Goal: Task Accomplishment & Management: Manage account settings

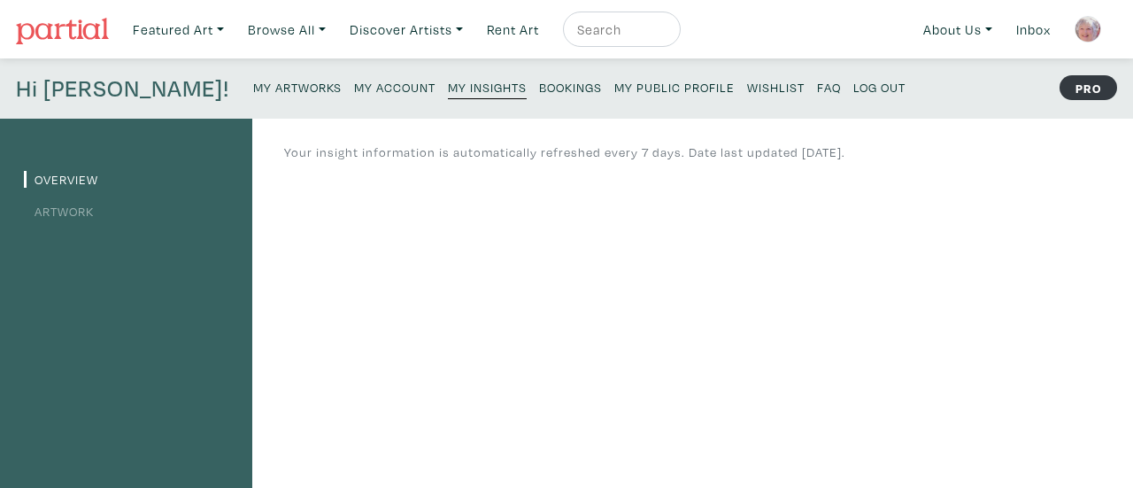
click at [253, 86] on small "My Artworks" at bounding box center [297, 87] width 88 height 17
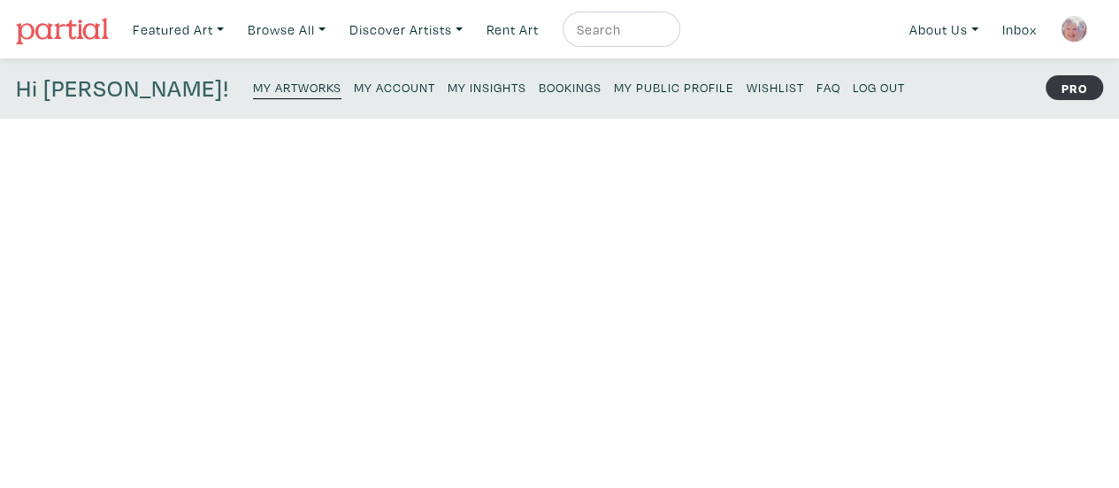
click at [253, 88] on small "My Artworks" at bounding box center [297, 87] width 88 height 17
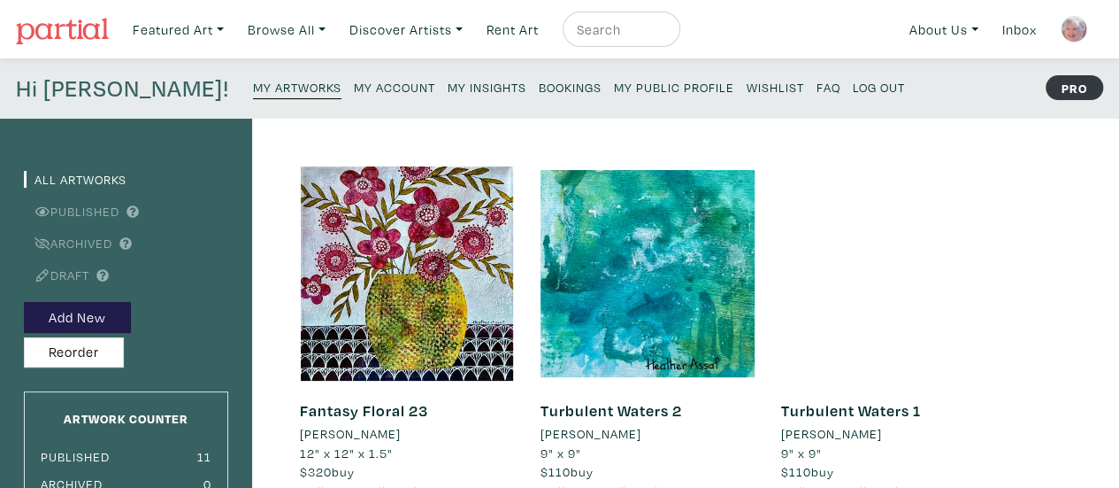
click at [832, 413] on link "Turbulent Waters 1" at bounding box center [851, 410] width 140 height 20
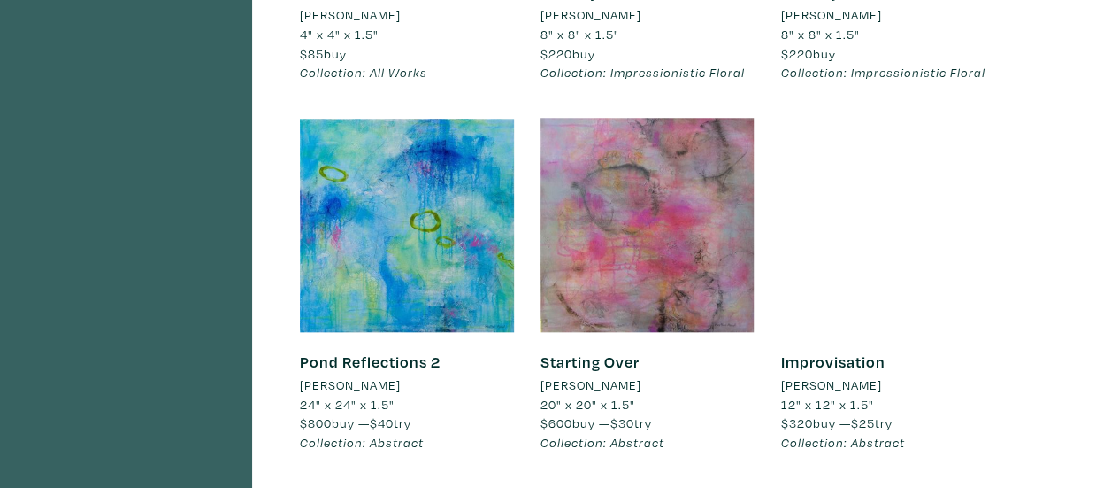
scroll to position [796, 0]
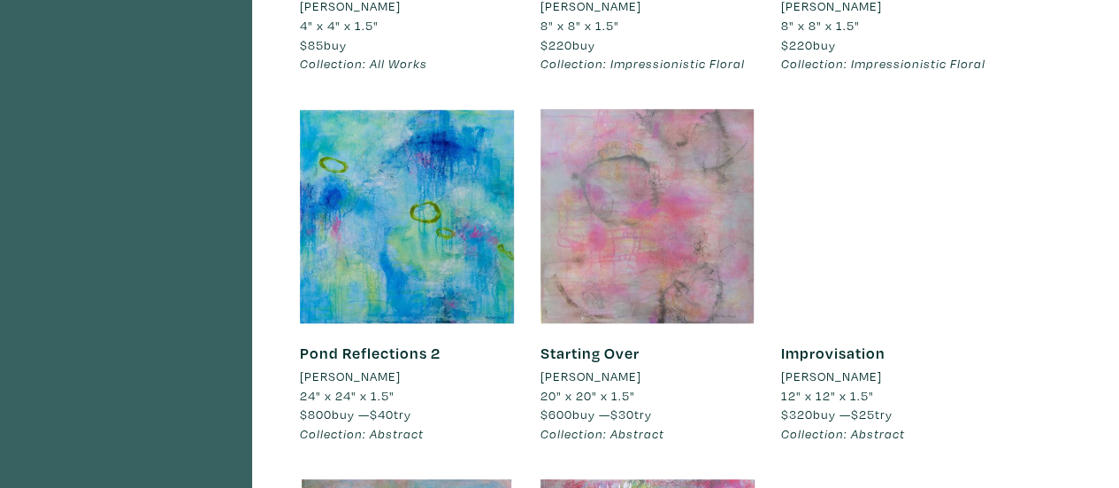
click at [662, 229] on div at bounding box center [648, 216] width 214 height 214
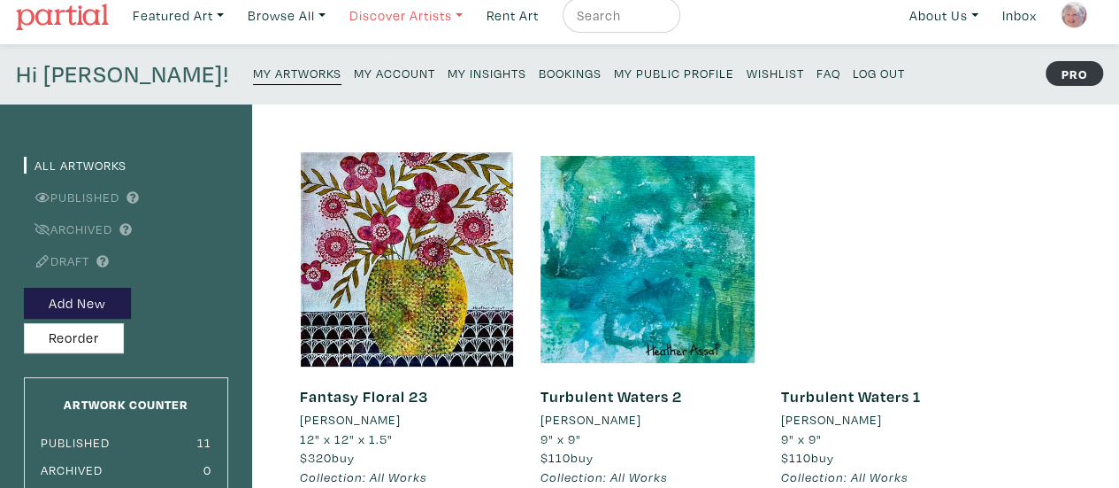
scroll to position [0, 0]
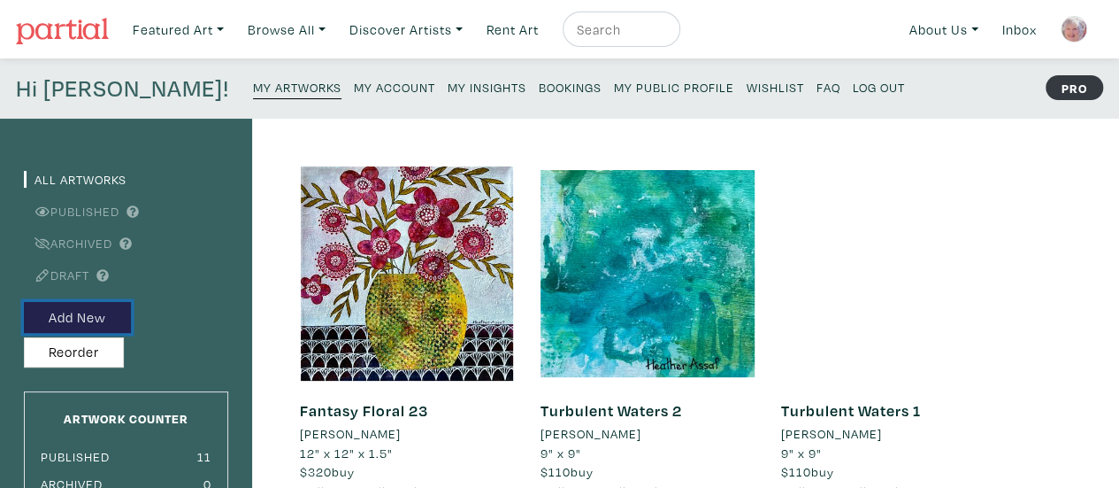
click at [94, 319] on button "Add New" at bounding box center [77, 317] width 107 height 31
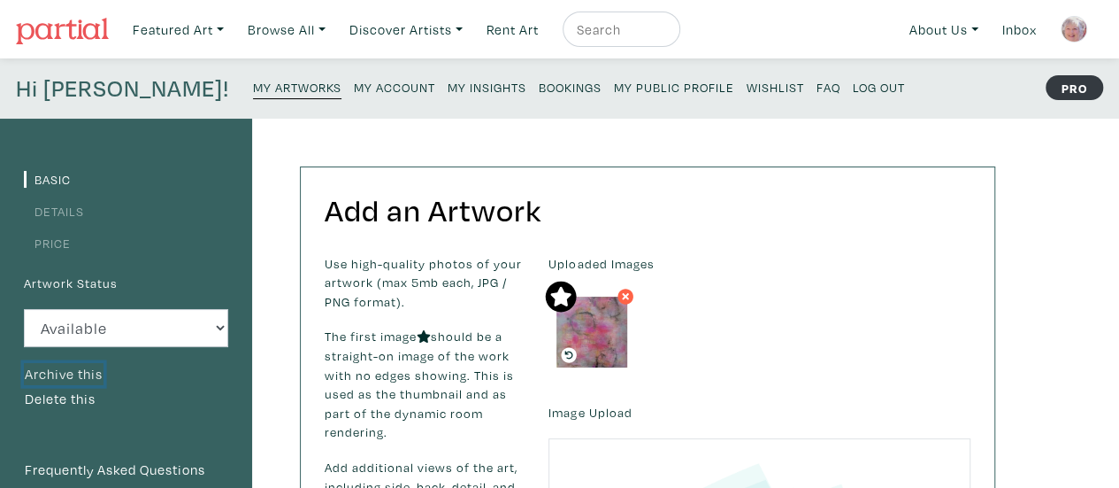
click at [90, 374] on button "Archive this" at bounding box center [64, 374] width 80 height 23
click at [221, 327] on select "Available Sold Rented Unavailable (other reason)" at bounding box center [126, 328] width 204 height 38
select select "0"
click at [24, 309] on select "Available Sold Rented Unavailable (other reason)" at bounding box center [126, 328] width 204 height 38
click at [253, 88] on small "My Artworks" at bounding box center [297, 87] width 88 height 17
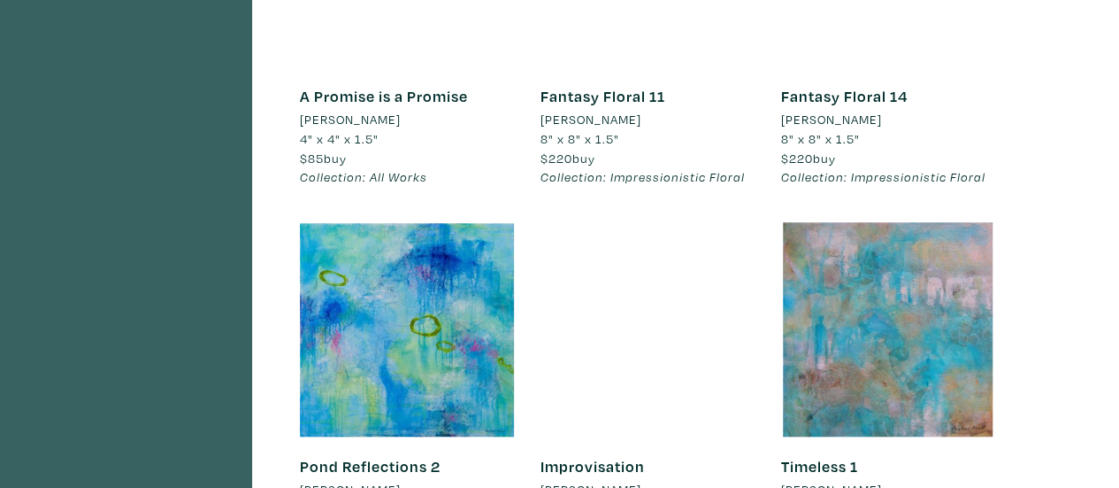
scroll to position [708, 0]
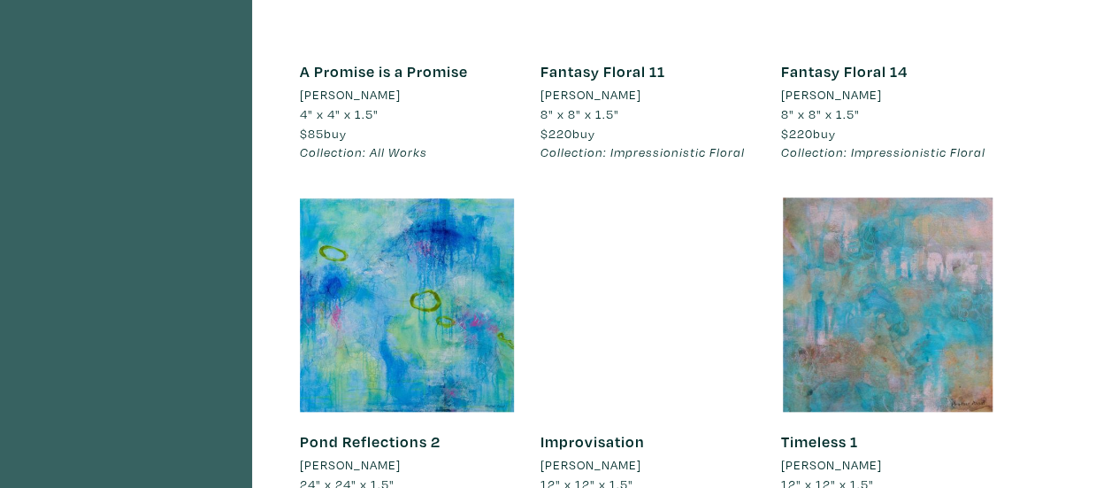
click at [646, 84] on div "Fantasy Floral 11 Heather Assaf 8" x 8" x 1.5" $220 buy Collection: Impressioni…" at bounding box center [648, 112] width 214 height 140
click at [641, 72] on link "Fantasy Floral 11" at bounding box center [603, 71] width 125 height 20
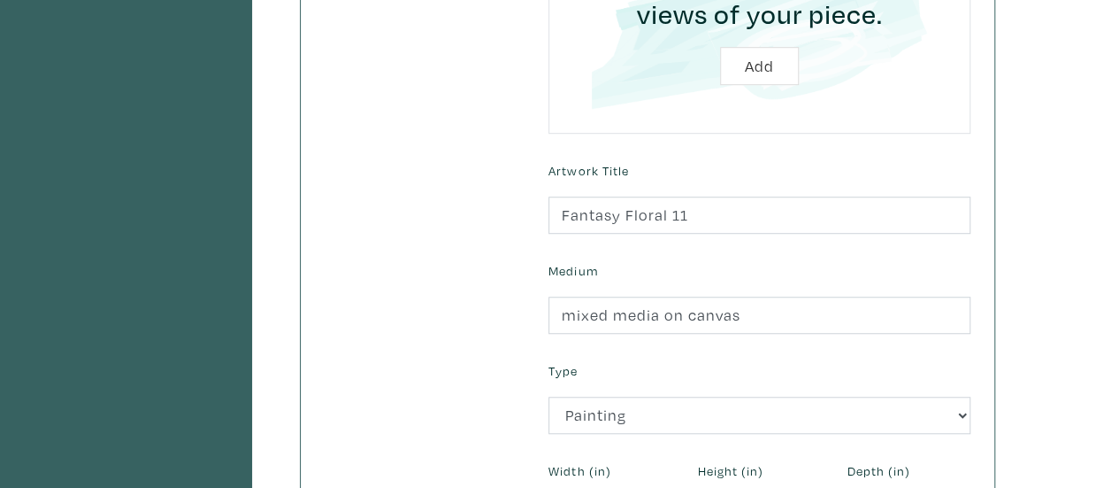
scroll to position [531, 0]
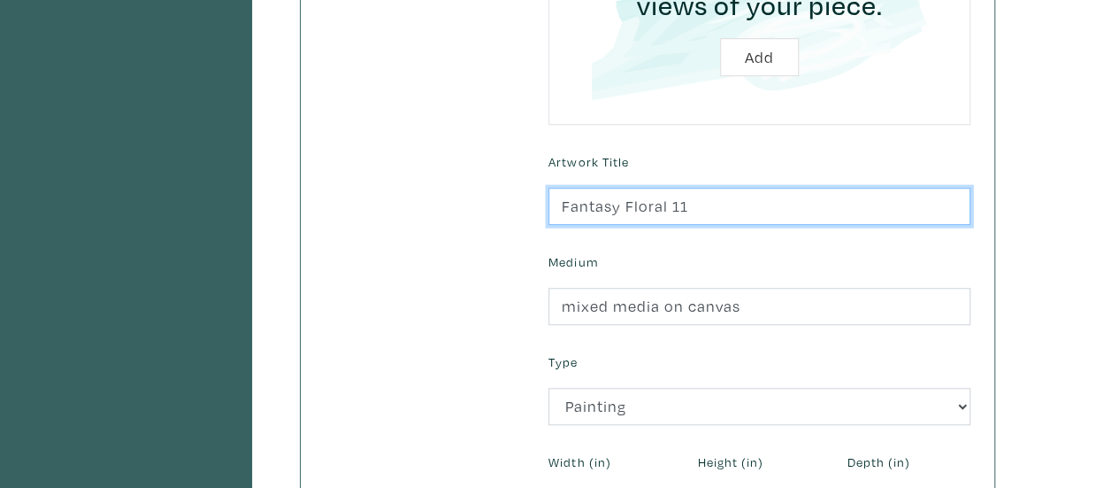
click at [694, 207] on input "Fantasy Floral 11" at bounding box center [760, 207] width 422 height 38
type input "F"
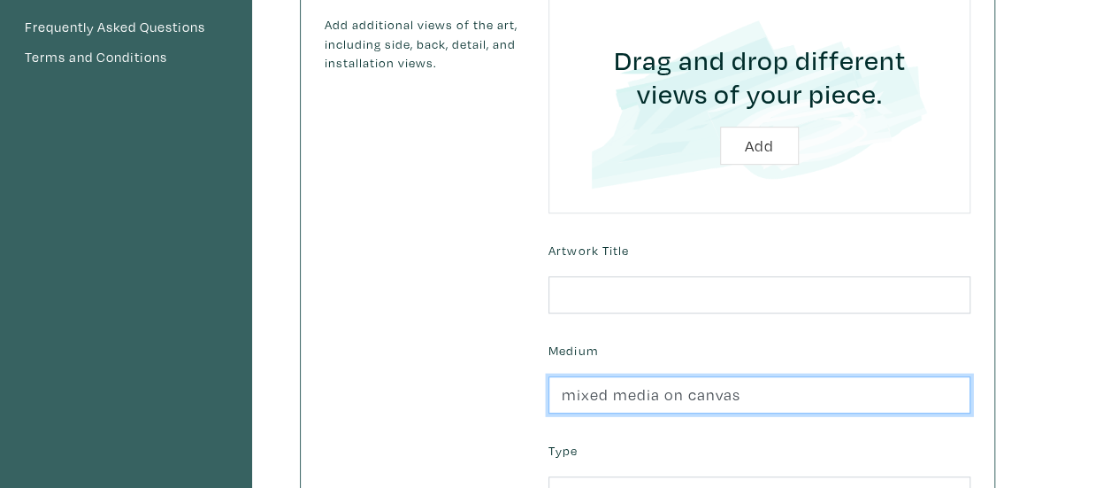
click at [756, 396] on input "mixed media on canvas" at bounding box center [760, 395] width 422 height 38
type input "m"
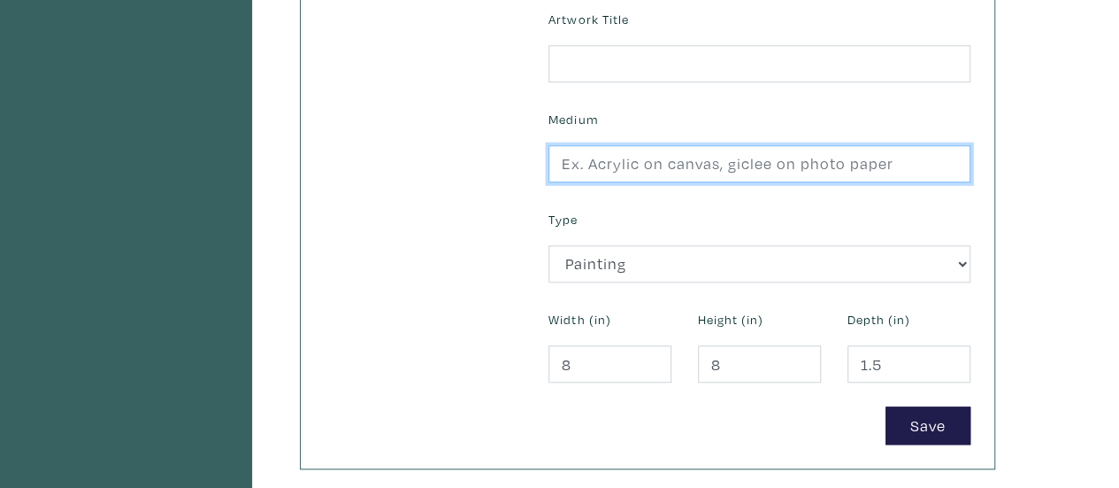
scroll to position [708, 0]
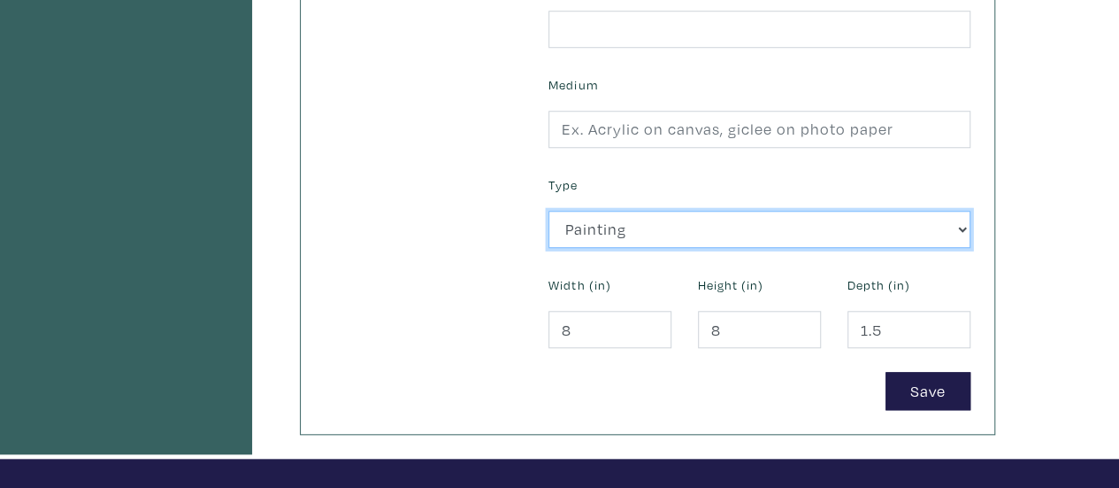
click at [642, 231] on select "2D Works Drawing / Print Painting Photography Sculpture Textile and Fibre Arts" at bounding box center [760, 230] width 422 height 38
click at [651, 229] on select "2D Works Drawing / Print Painting Photography Sculpture Textile and Fibre Arts" at bounding box center [760, 230] width 422 height 38
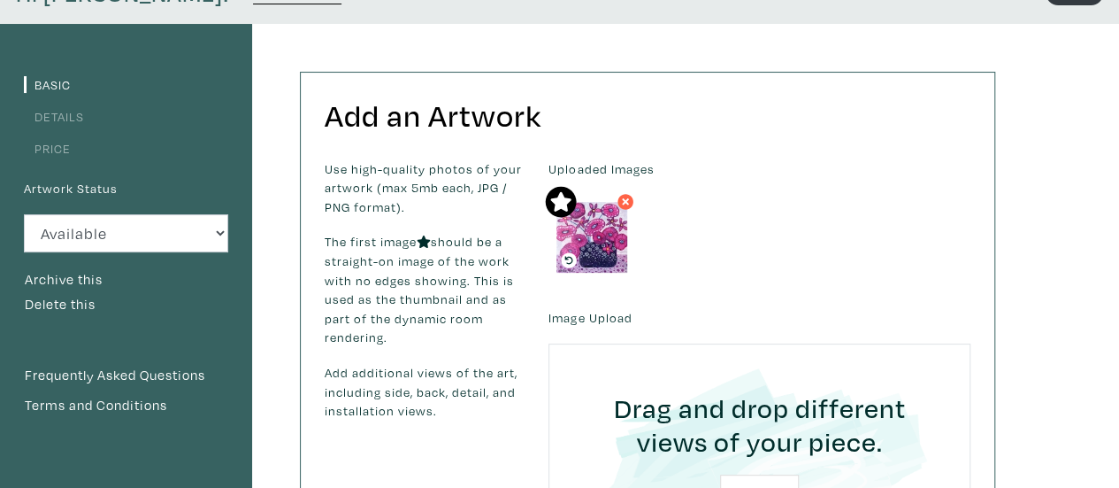
scroll to position [88, 0]
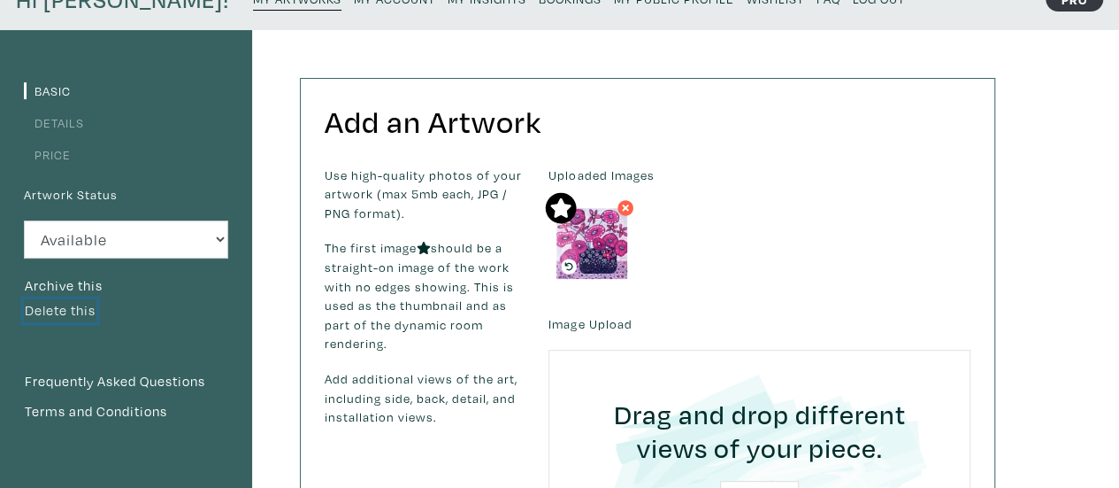
click at [81, 309] on button "Delete this" at bounding box center [60, 310] width 73 height 23
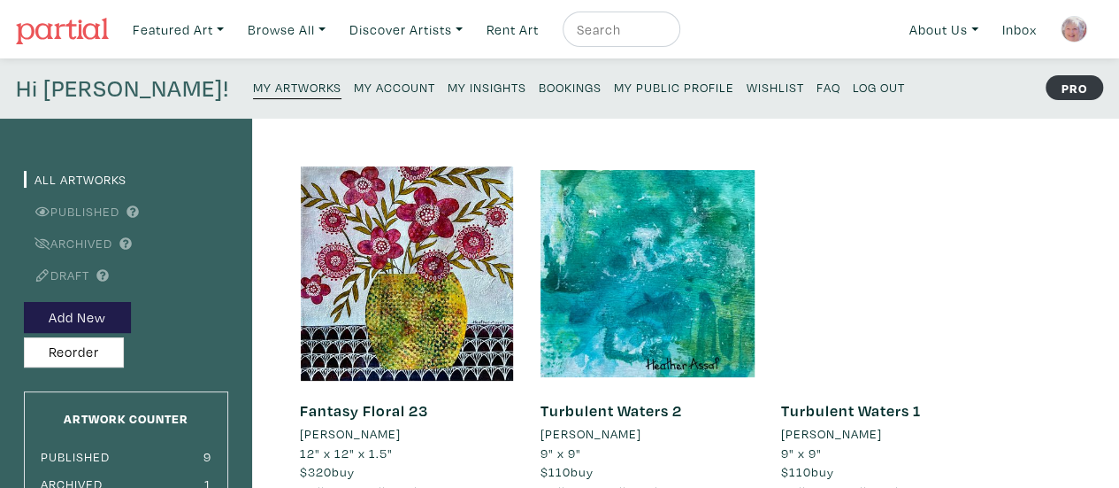
click at [354, 86] on small "My Account" at bounding box center [394, 87] width 81 height 17
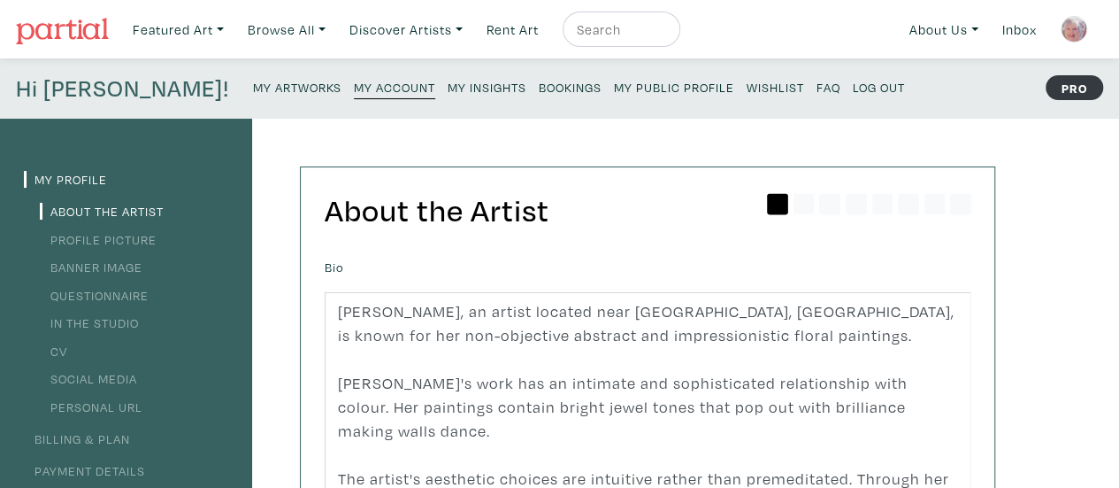
click at [253, 87] on small "My Artworks" at bounding box center [297, 87] width 88 height 17
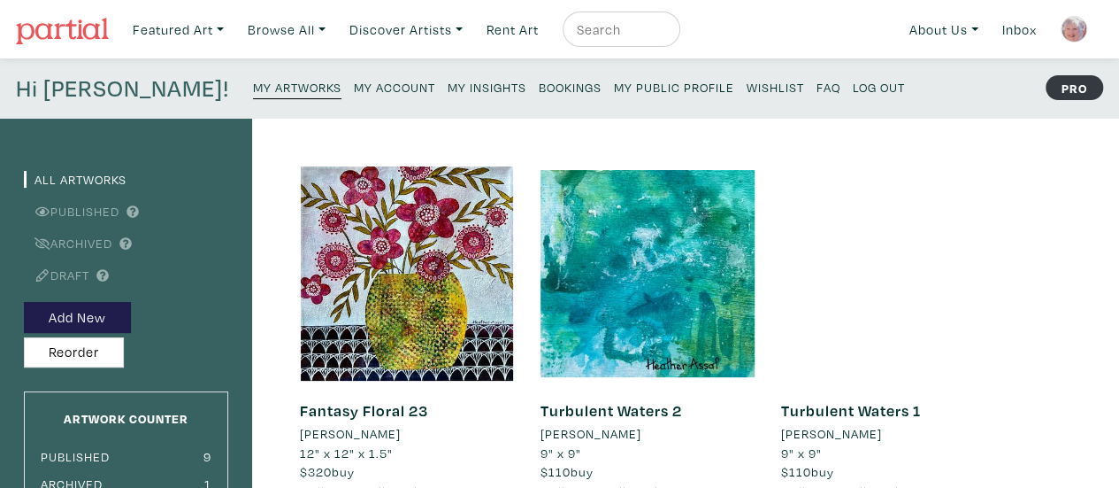
click at [78, 273] on link "Draft" at bounding box center [56, 274] width 65 height 17
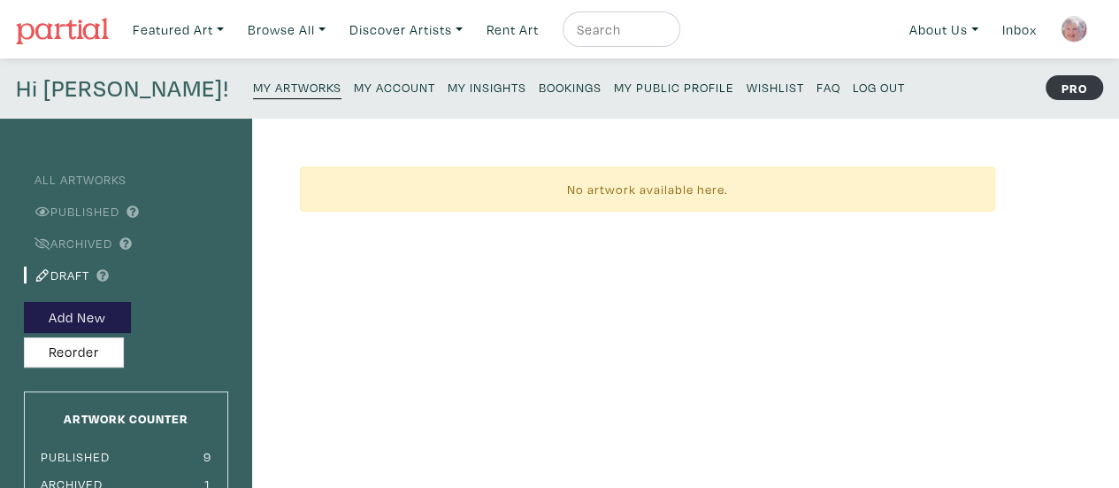
click at [97, 242] on link "Archived" at bounding box center [68, 242] width 88 height 17
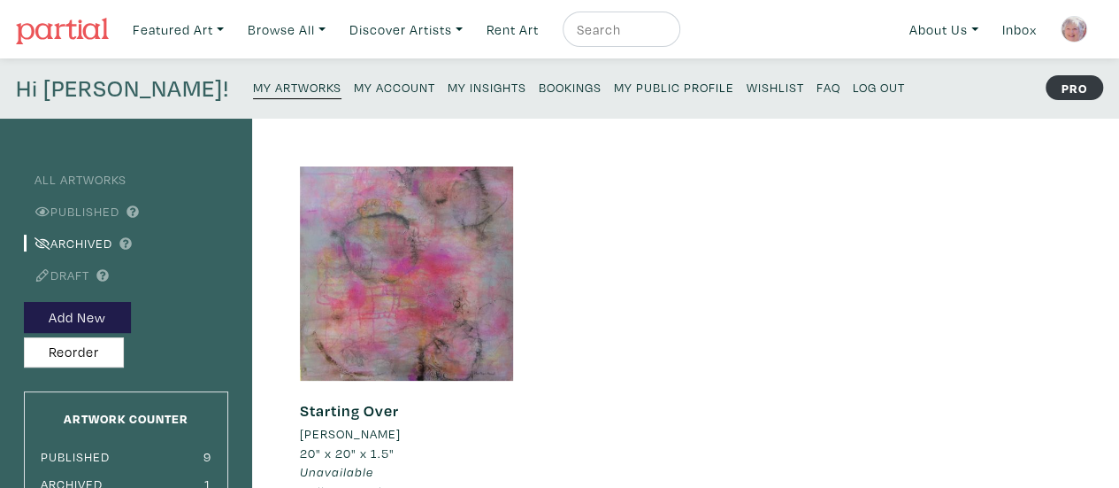
click at [106, 211] on link "Published" at bounding box center [72, 211] width 96 height 17
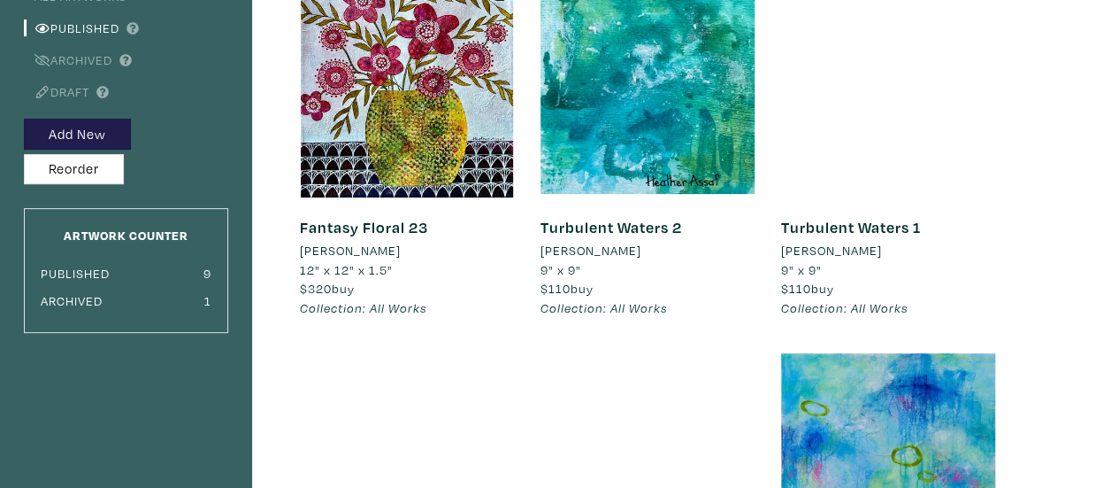
scroll to position [177, 0]
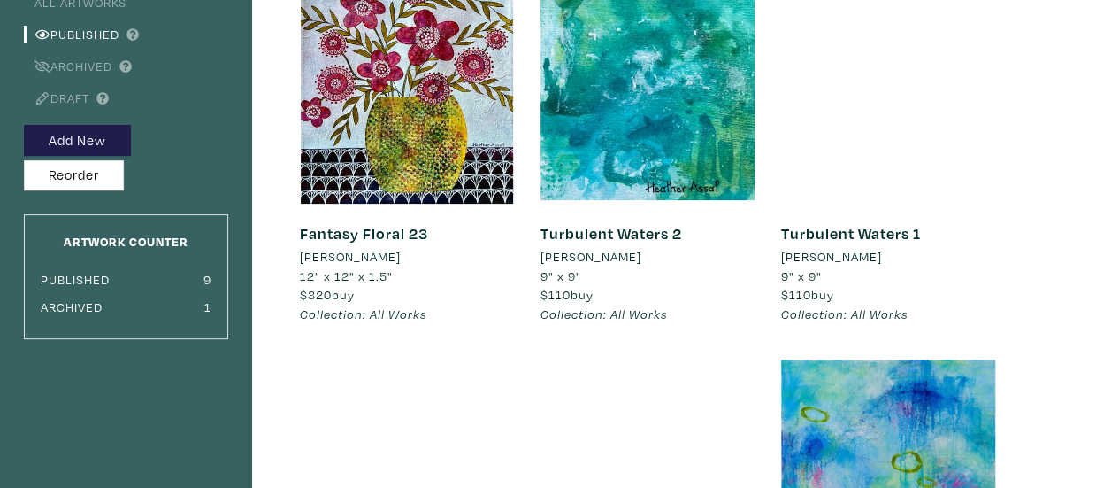
click at [895, 233] on link "Turbulent Waters 1" at bounding box center [851, 233] width 140 height 20
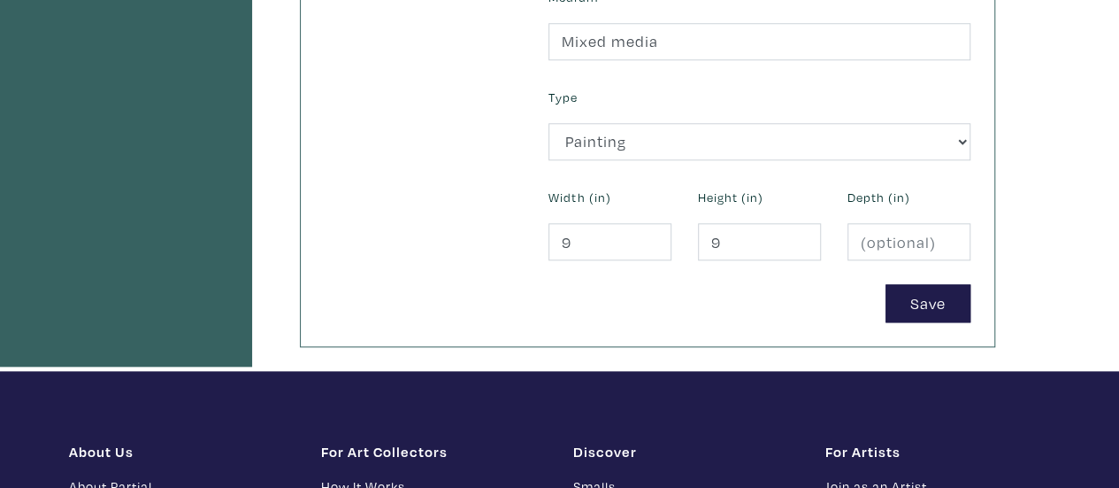
scroll to position [796, 0]
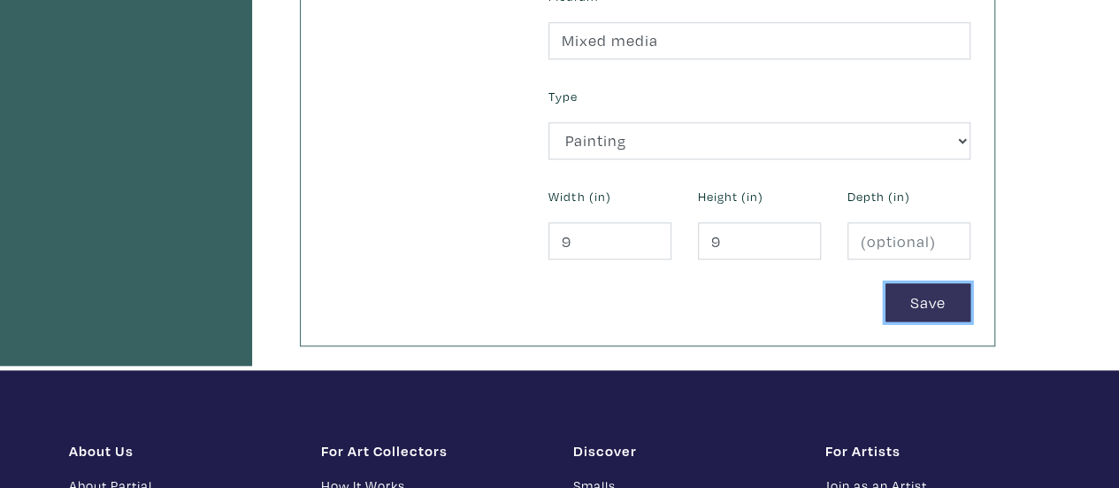
click at [926, 292] on button "Save" at bounding box center [928, 302] width 85 height 38
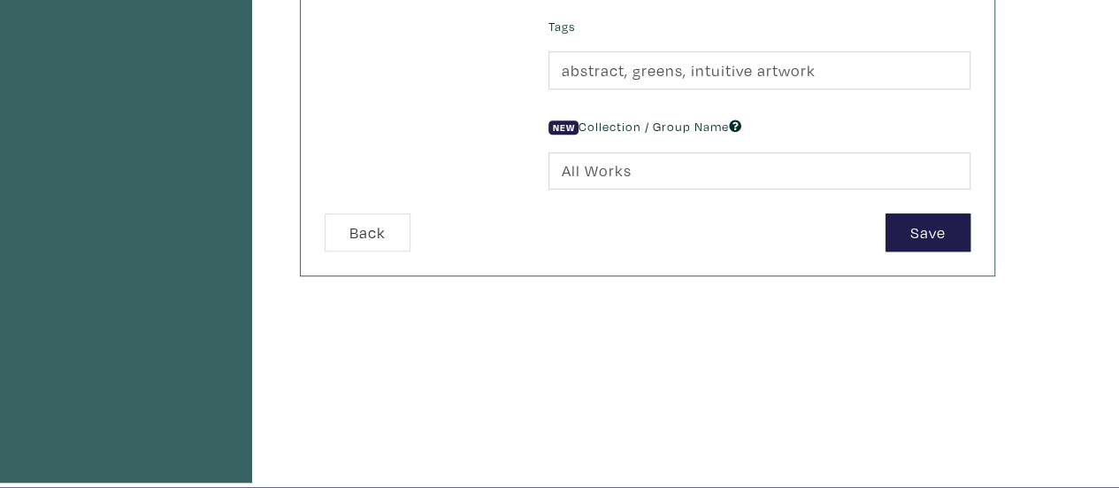
scroll to position [619, 0]
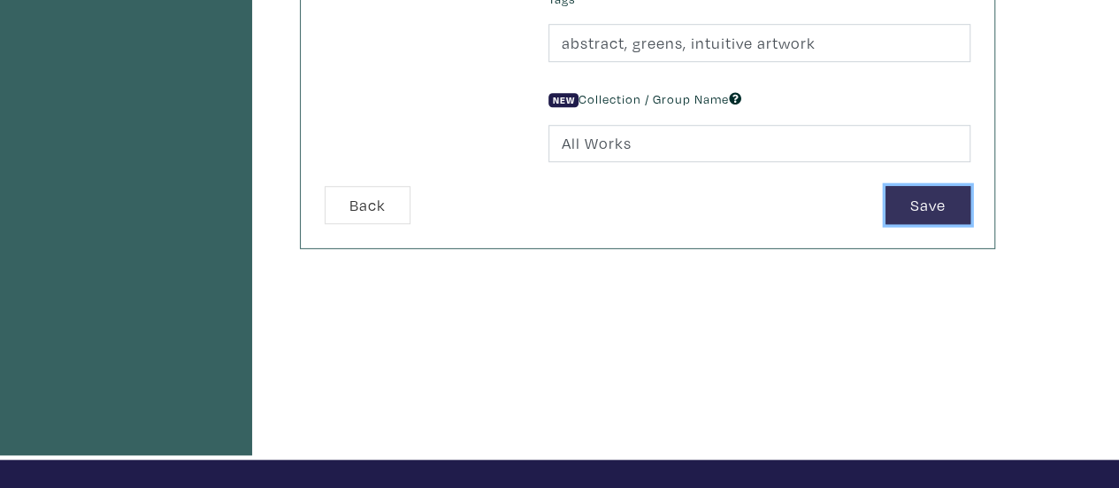
click at [933, 203] on button "Save" at bounding box center [928, 205] width 85 height 38
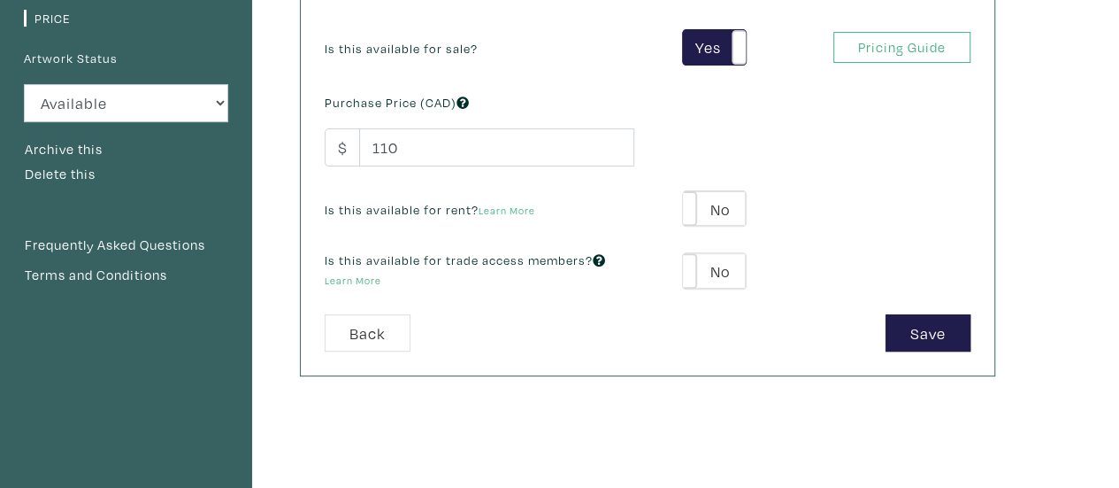
scroll to position [265, 0]
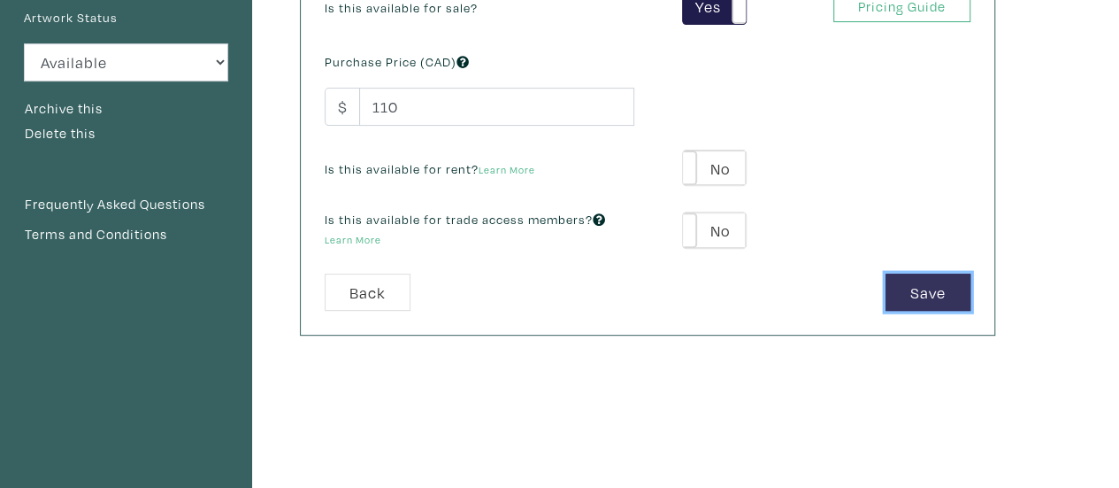
click at [922, 293] on button "Save" at bounding box center [928, 292] width 85 height 38
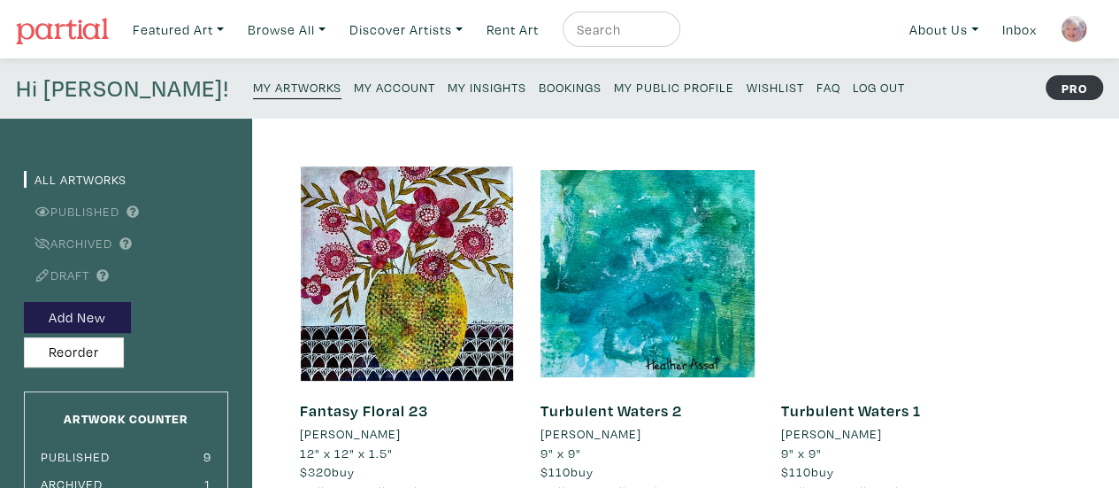
click at [614, 86] on small "My Public Profile" at bounding box center [674, 87] width 120 height 17
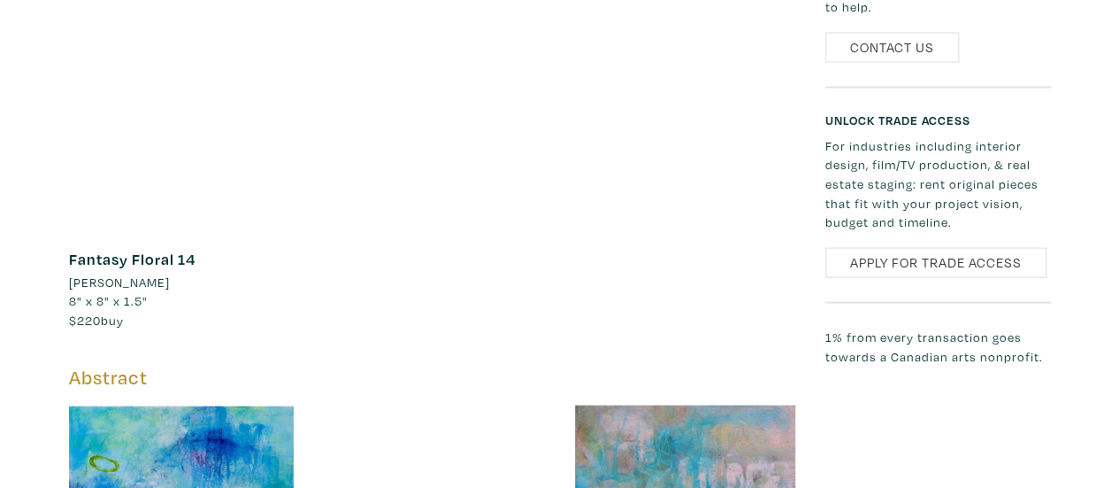
scroll to position [1858, 0]
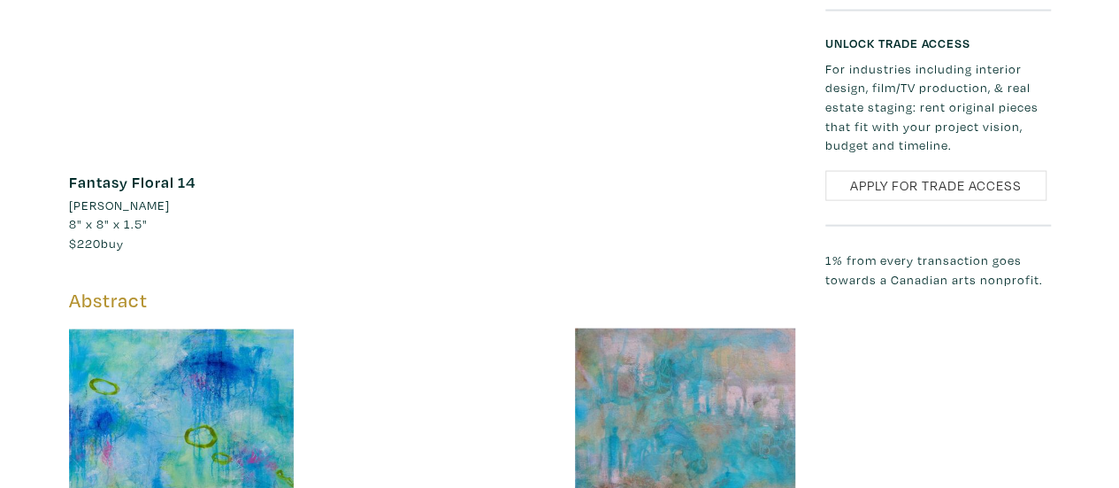
click at [156, 172] on link "Fantasy Floral 14" at bounding box center [132, 182] width 127 height 20
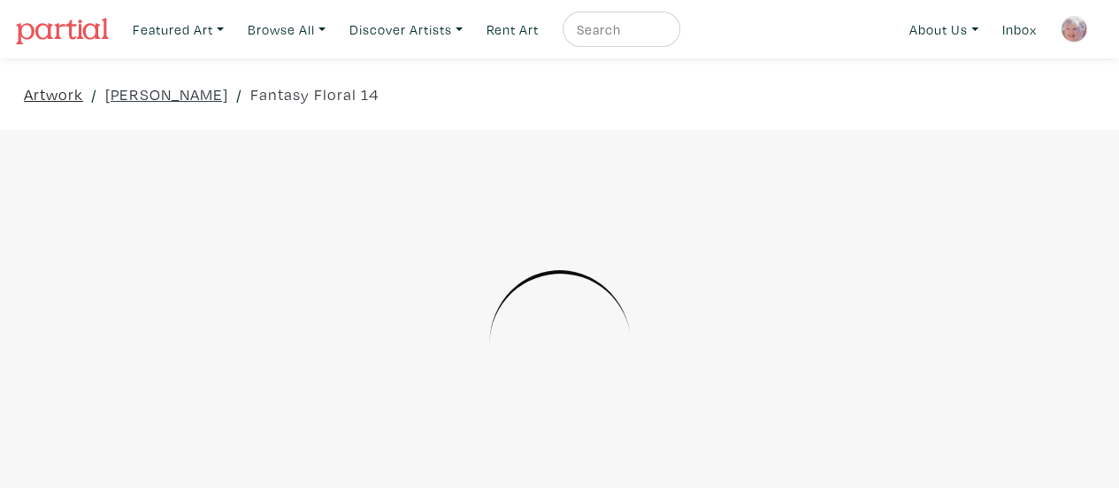
click at [55, 96] on link "Artwork" at bounding box center [53, 94] width 59 height 24
click at [148, 95] on link "Heather Assaf" at bounding box center [166, 94] width 123 height 24
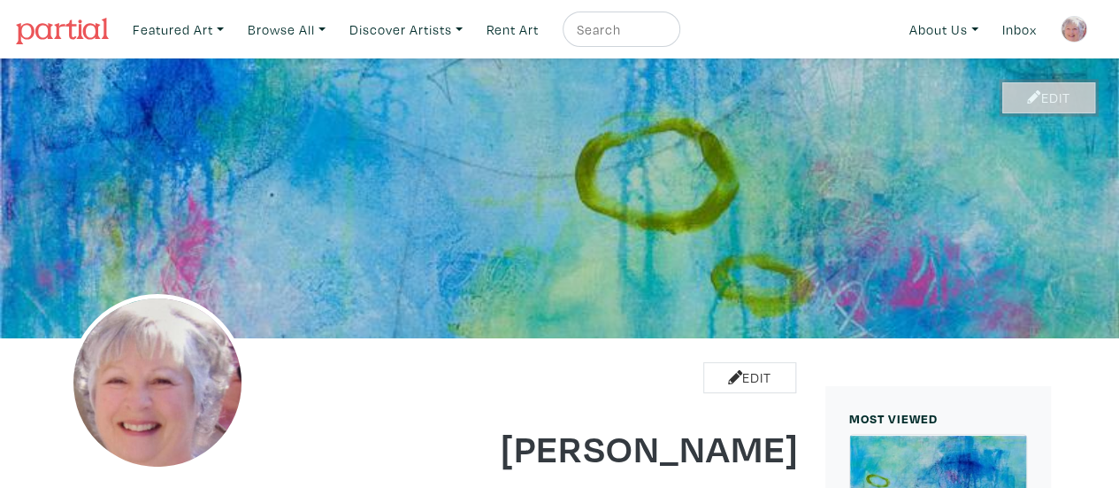
click at [1087, 98] on link "Edit" at bounding box center [1048, 97] width 93 height 31
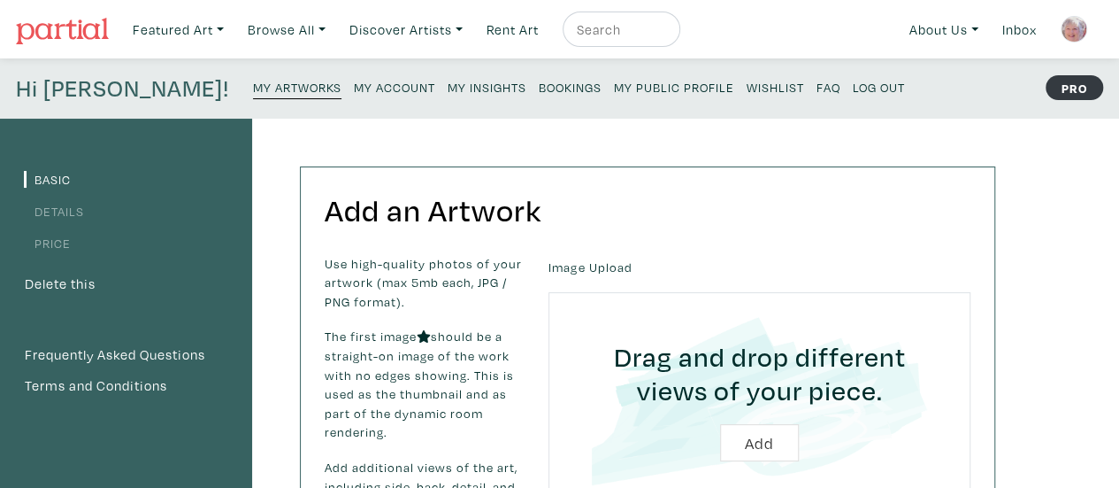
click at [759, 445] on input "file" at bounding box center [759, 401] width 372 height 168
type input "C:\fakepath\Turbulent Waters 1.jpg"
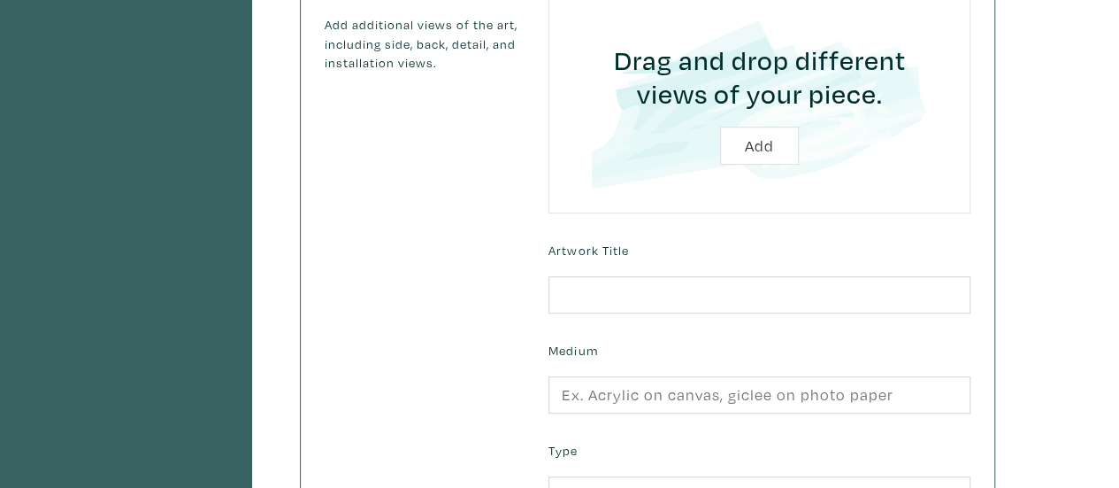
scroll to position [531, 0]
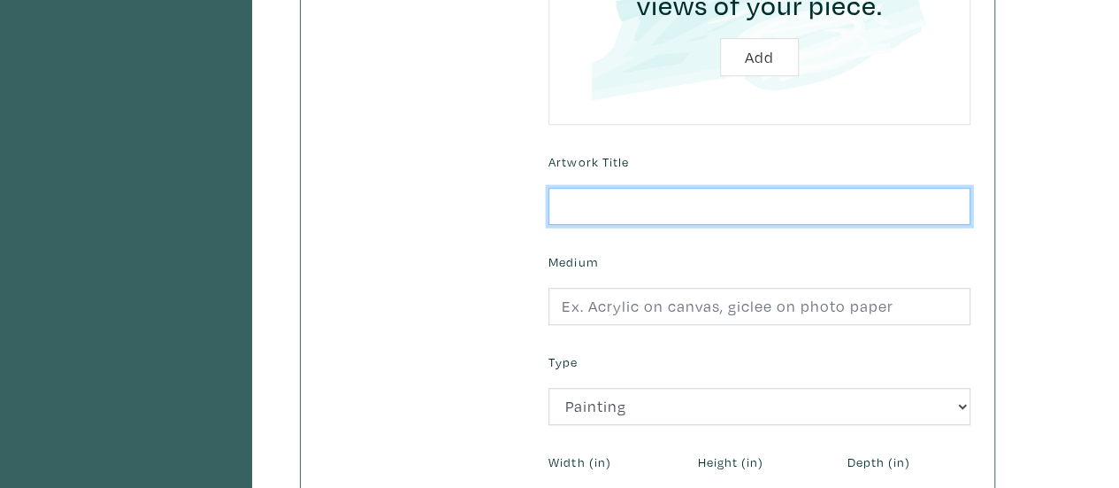
click at [595, 203] on input "text" at bounding box center [760, 207] width 422 height 38
type input "Turbulent Waters 1"
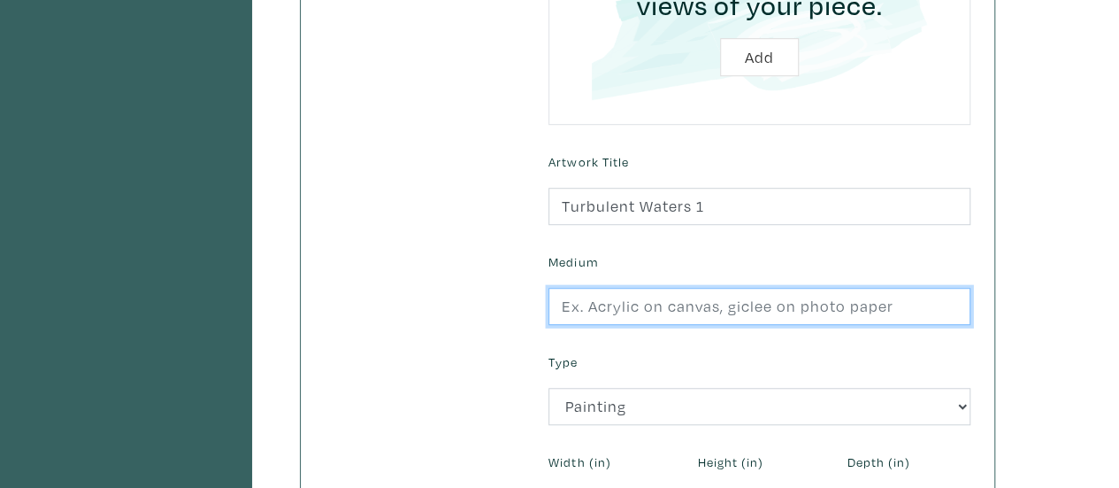
click at [568, 303] on input "text" at bounding box center [760, 307] width 422 height 38
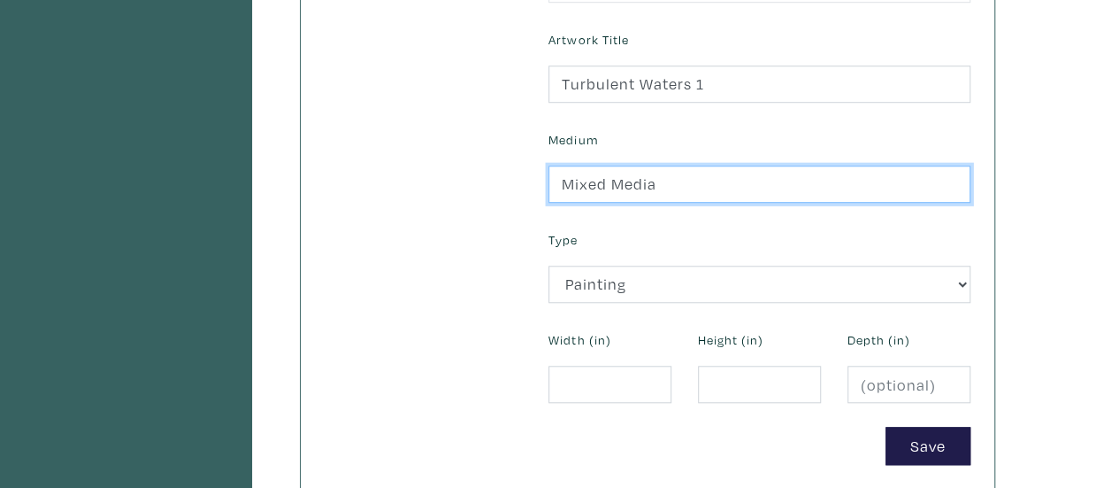
scroll to position [708, 0]
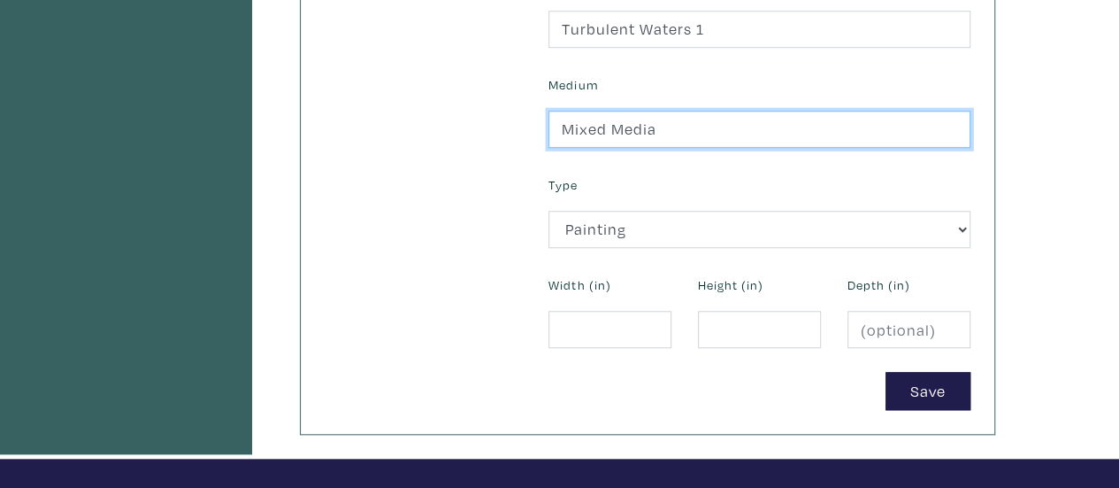
type input "Mixed Media"
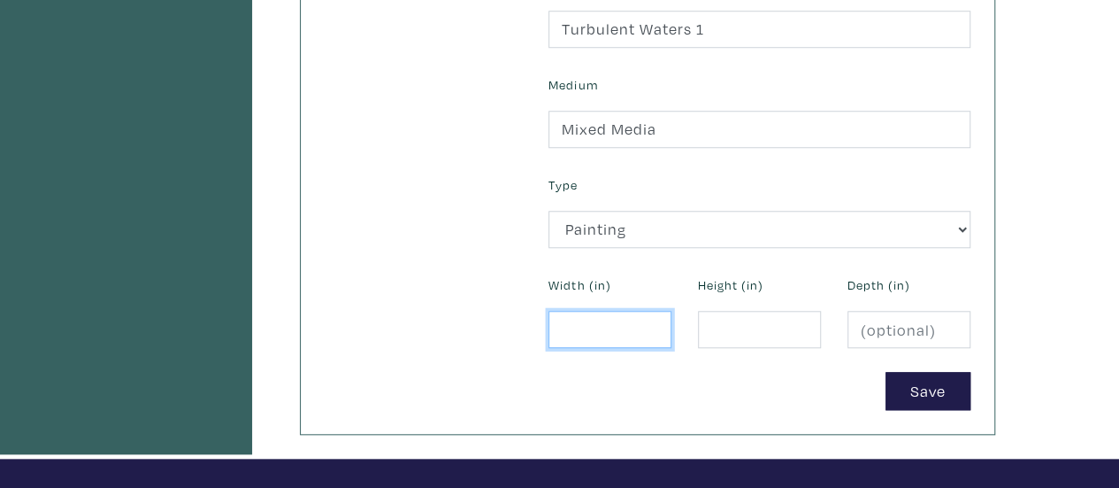
click at [577, 325] on input "number" at bounding box center [610, 330] width 123 height 38
type input "6"
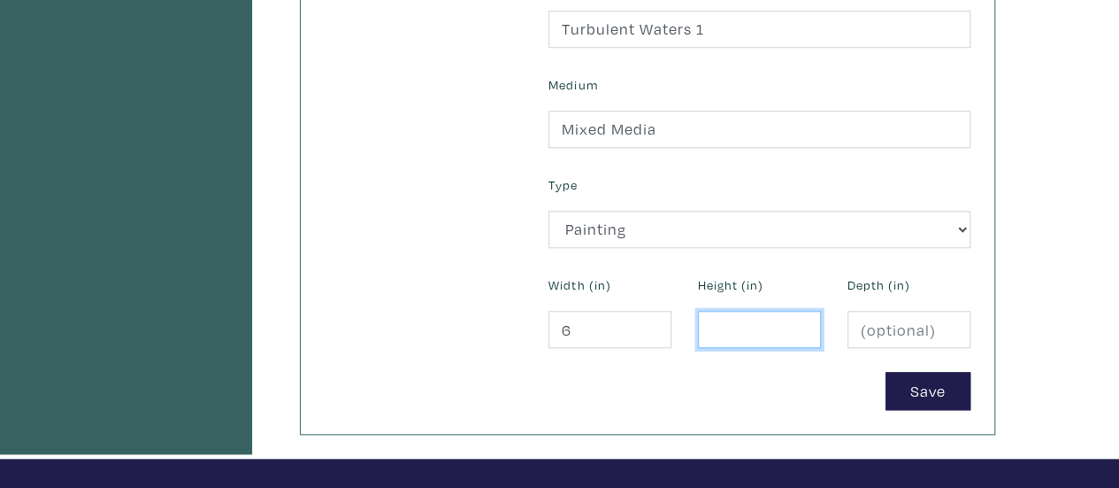
click at [744, 326] on input "number" at bounding box center [759, 330] width 123 height 38
type input "6"
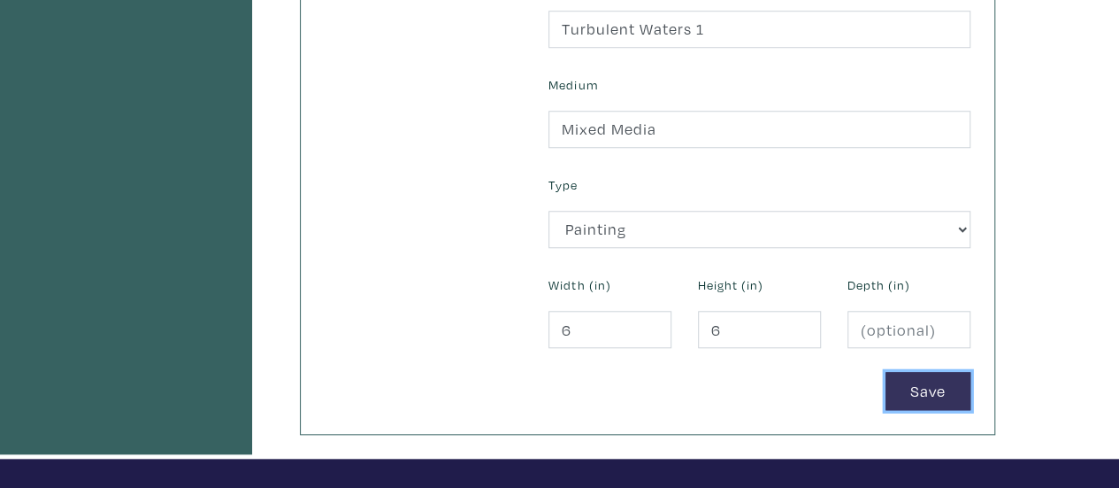
click at [934, 388] on button "Save" at bounding box center [928, 391] width 85 height 38
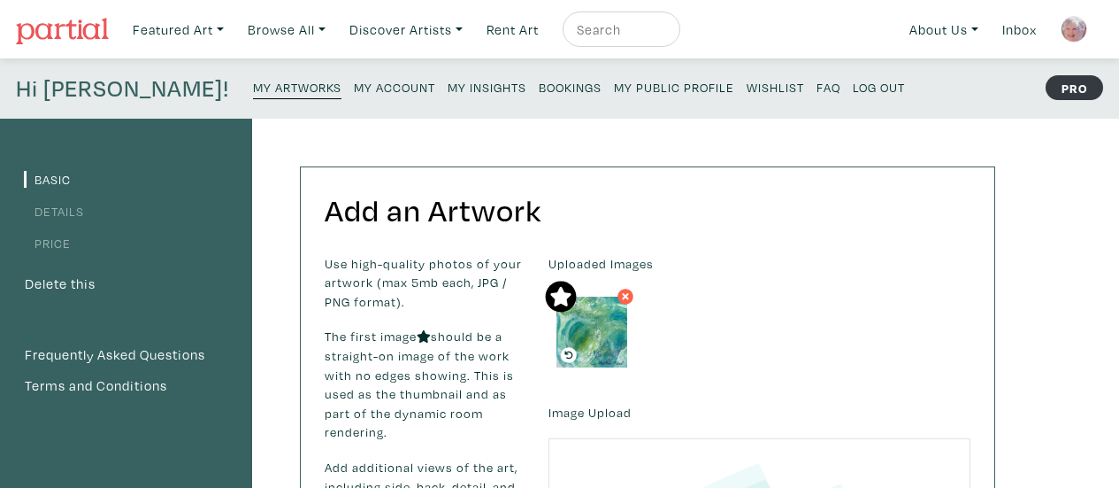
scroll to position [708, 0]
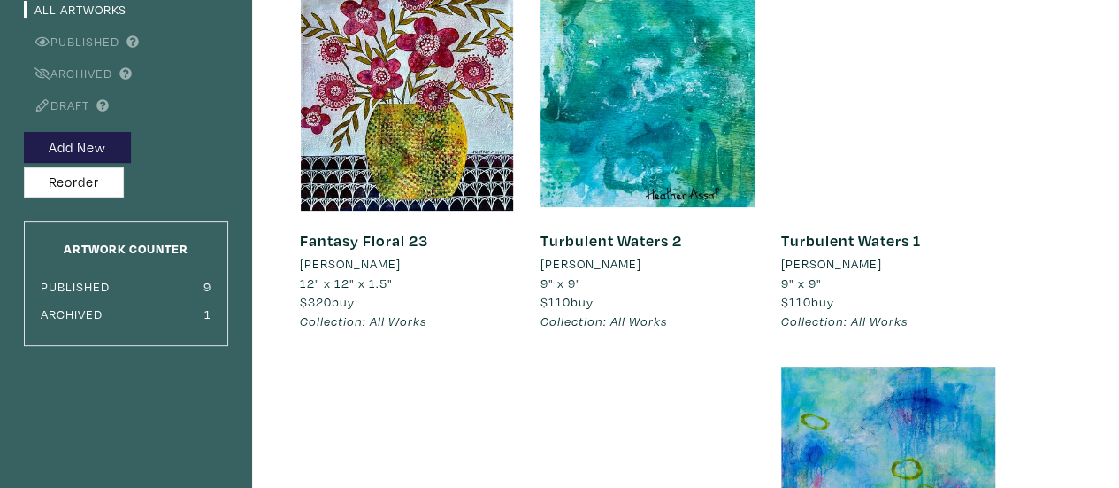
scroll to position [177, 0]
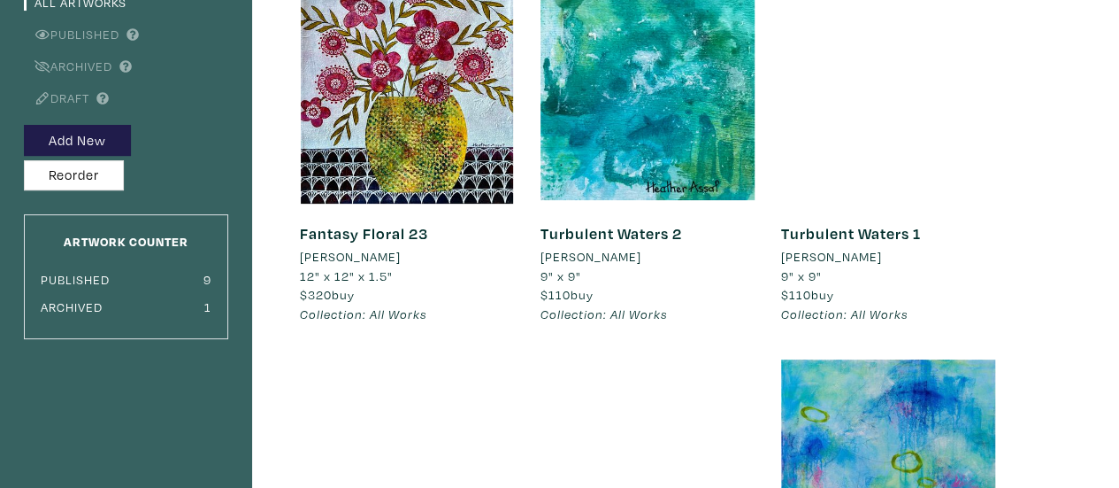
click at [834, 233] on link "Turbulent Waters 1" at bounding box center [851, 233] width 140 height 20
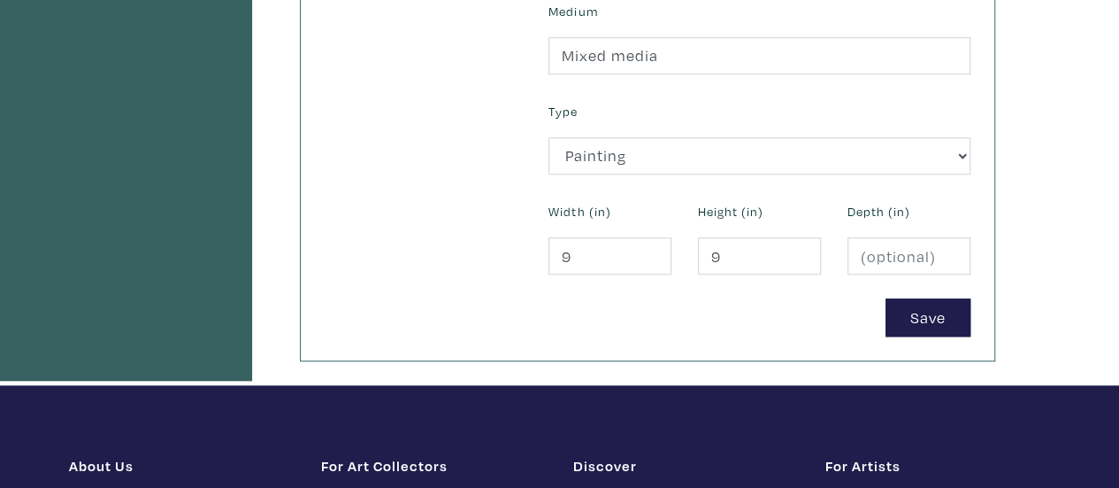
scroll to position [796, 0]
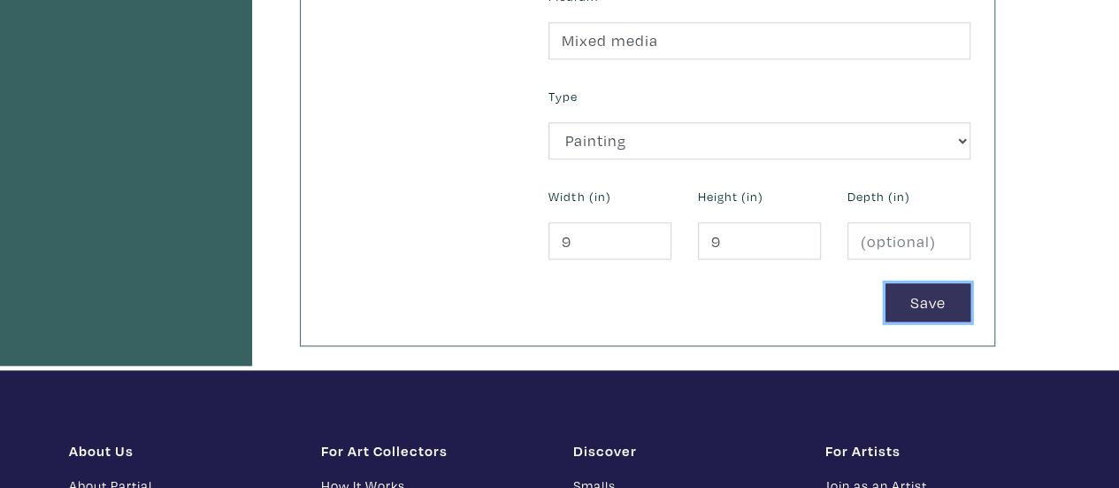
click at [929, 296] on button "Save" at bounding box center [928, 302] width 85 height 38
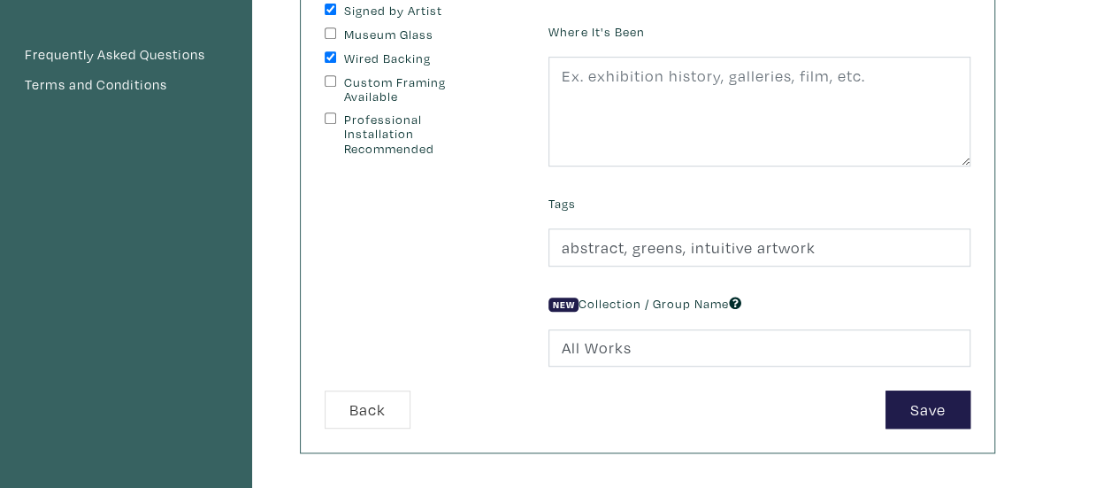
scroll to position [442, 0]
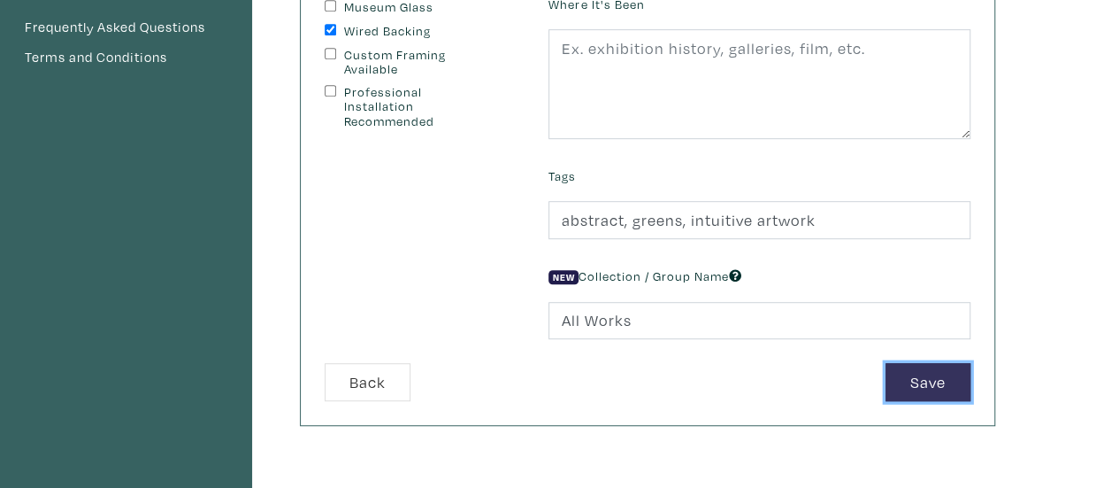
click at [916, 374] on button "Save" at bounding box center [928, 382] width 85 height 38
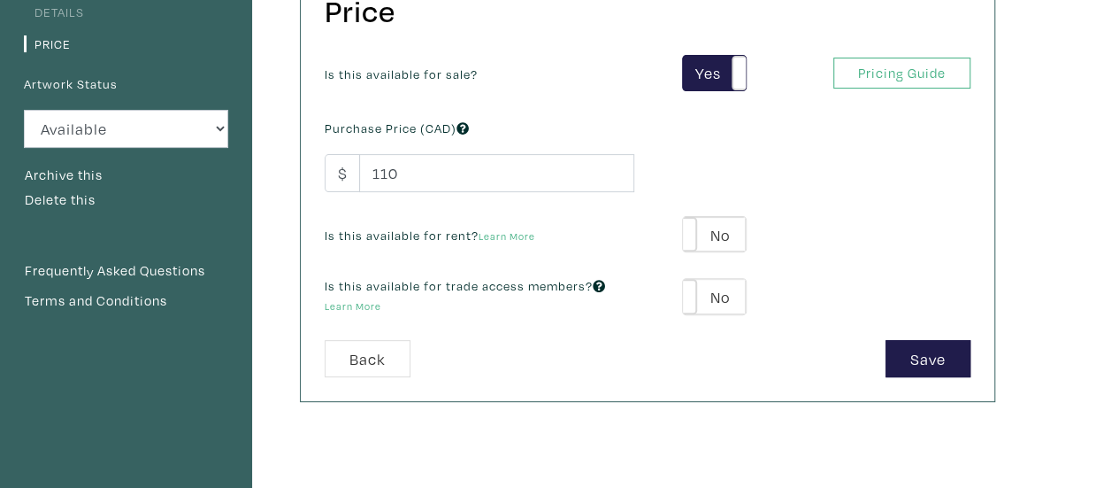
scroll to position [265, 0]
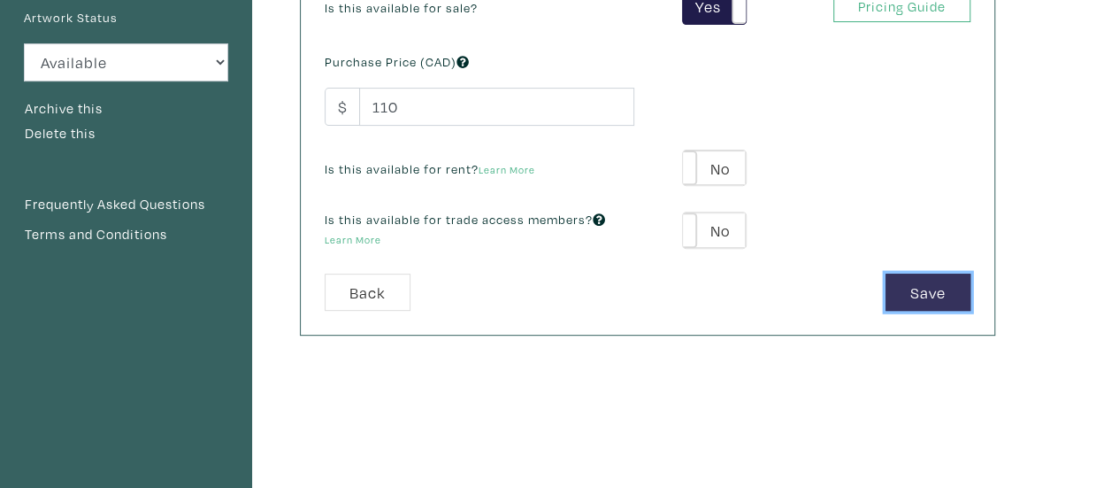
click at [936, 298] on button "Save" at bounding box center [928, 292] width 85 height 38
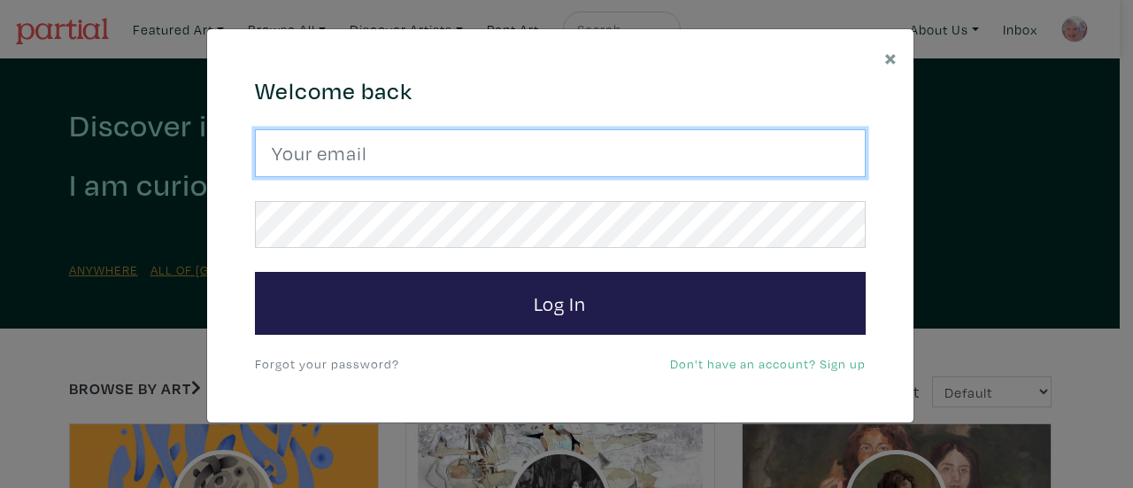
type input "heatherassaf@gmail.com"
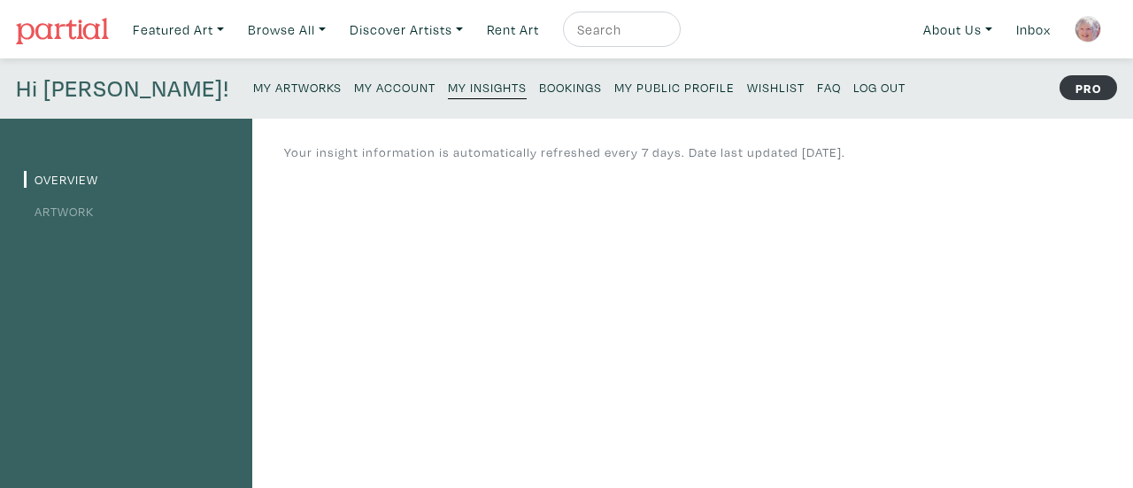
click at [253, 89] on small "My Artworks" at bounding box center [297, 87] width 88 height 17
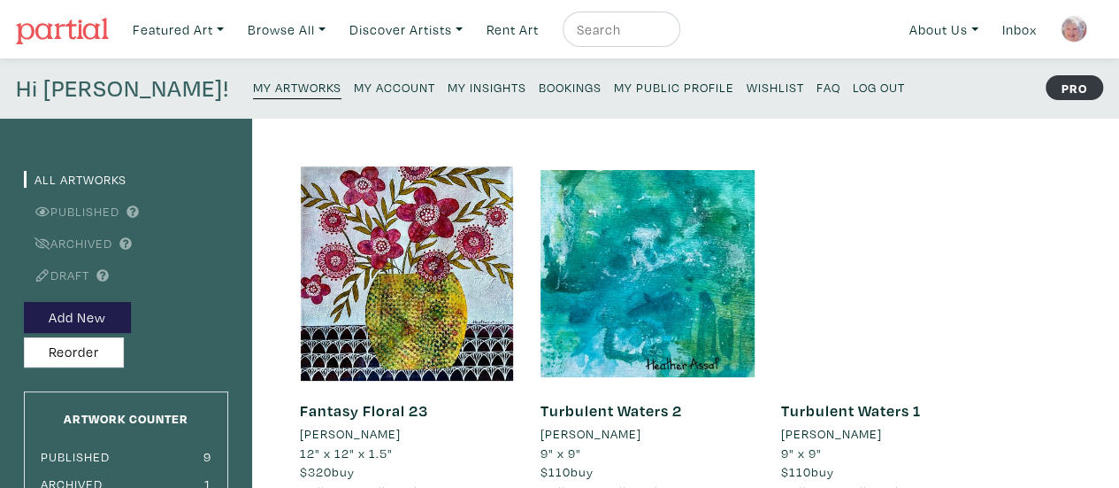
click at [614, 84] on small "My Public Profile" at bounding box center [674, 87] width 120 height 17
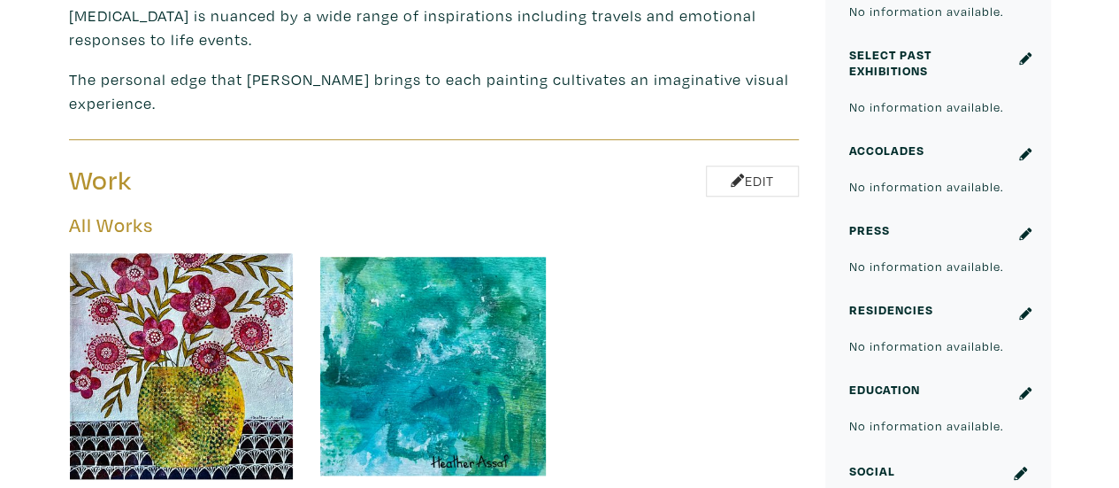
scroll to position [796, 0]
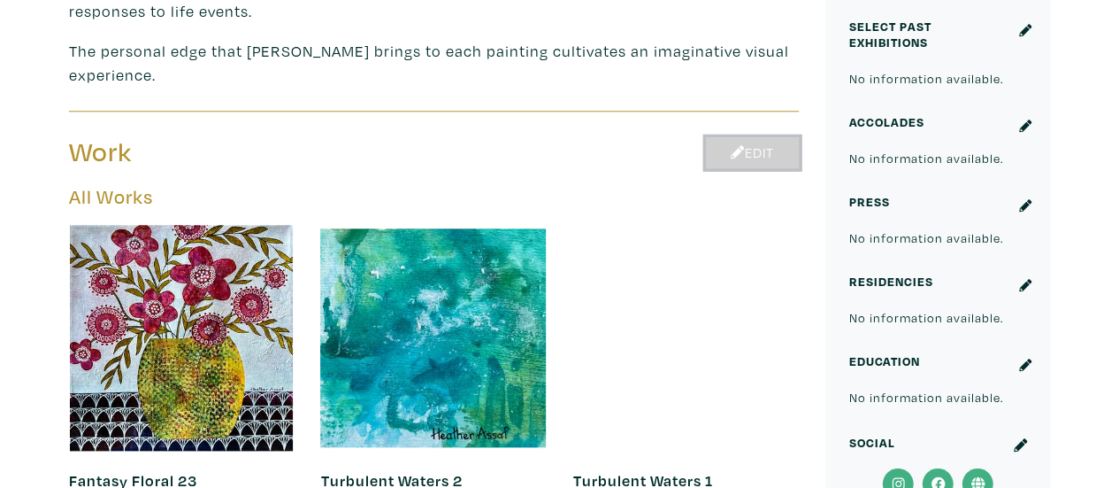
click at [752, 140] on link "Edit" at bounding box center [752, 152] width 93 height 31
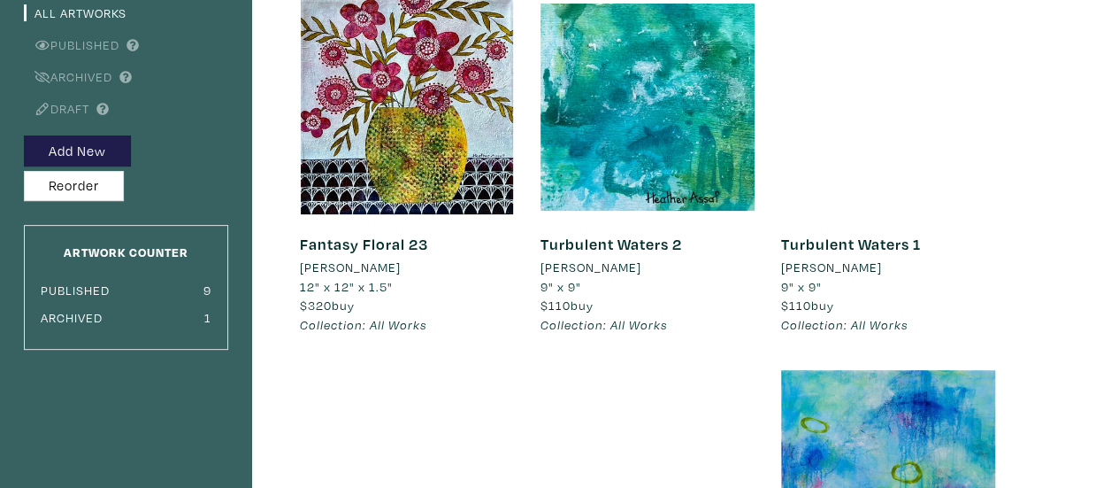
scroll to position [177, 0]
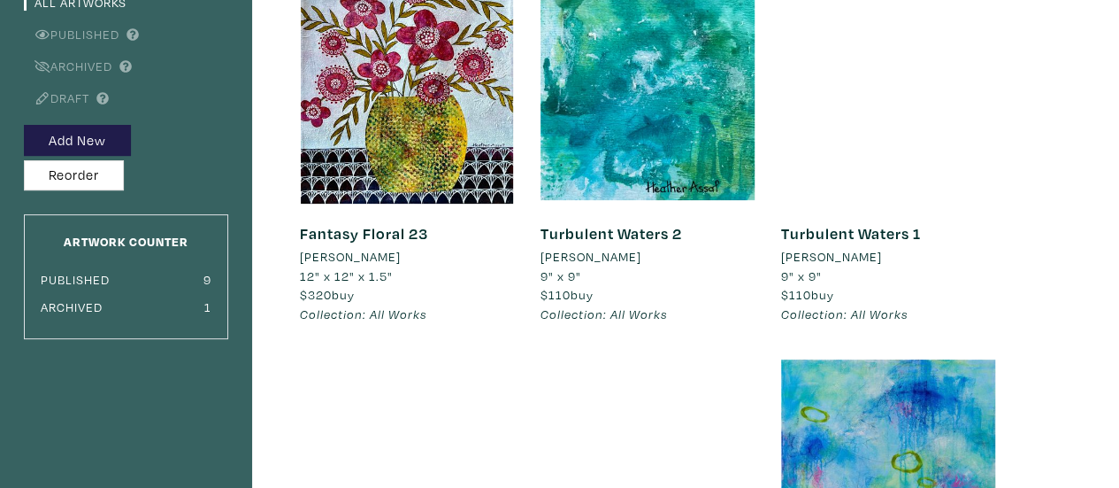
click at [862, 231] on link "Turbulent Waters 1" at bounding box center [851, 233] width 140 height 20
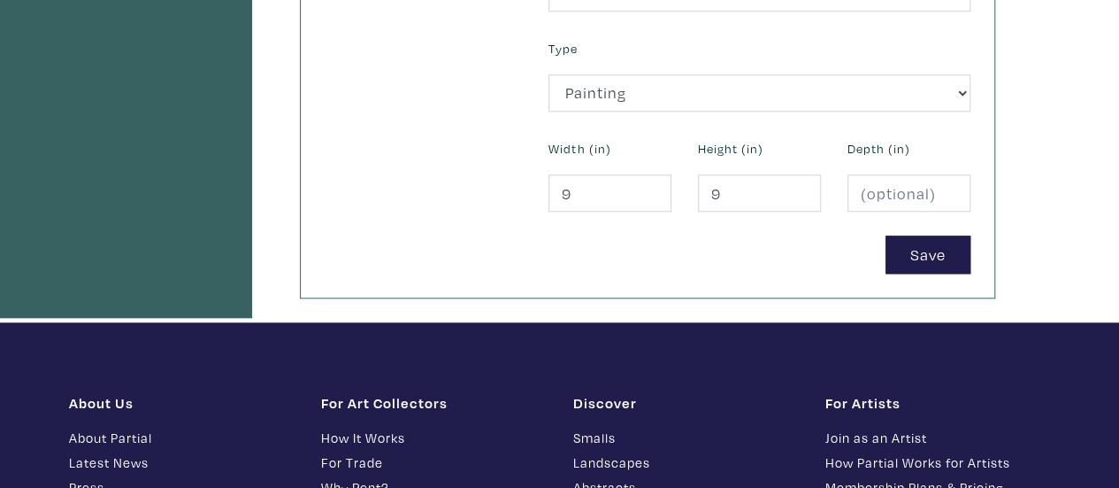
scroll to position [885, 0]
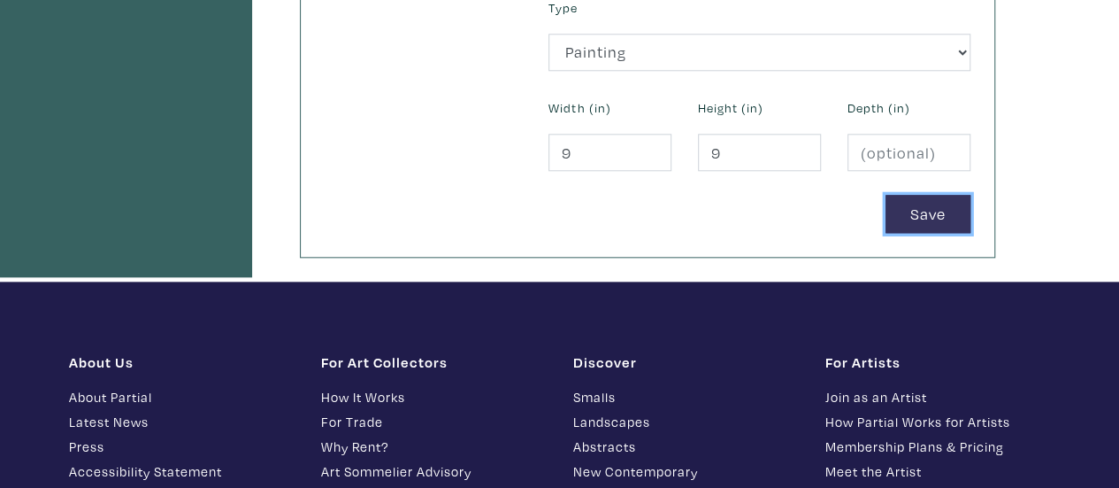
click at [922, 211] on button "Save" at bounding box center [928, 214] width 85 height 38
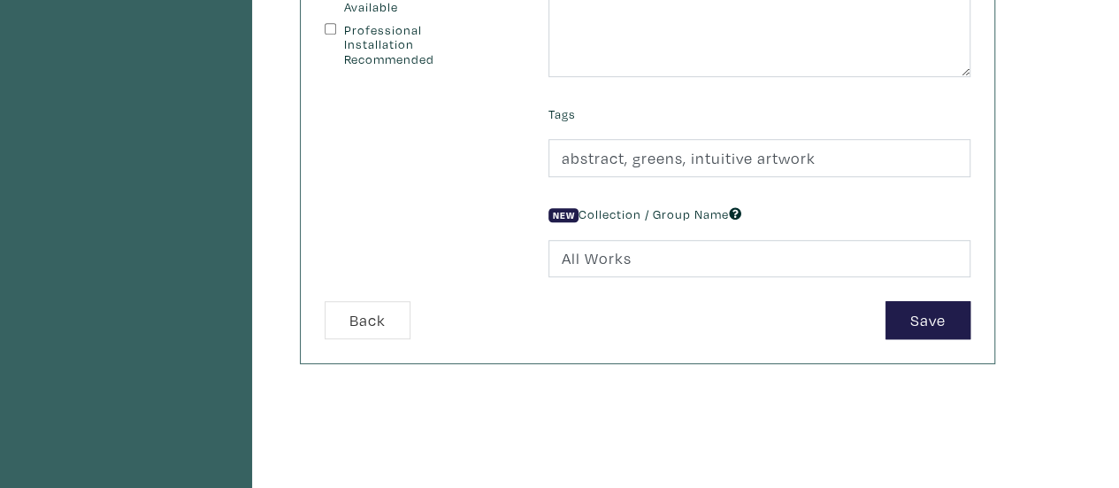
scroll to position [531, 0]
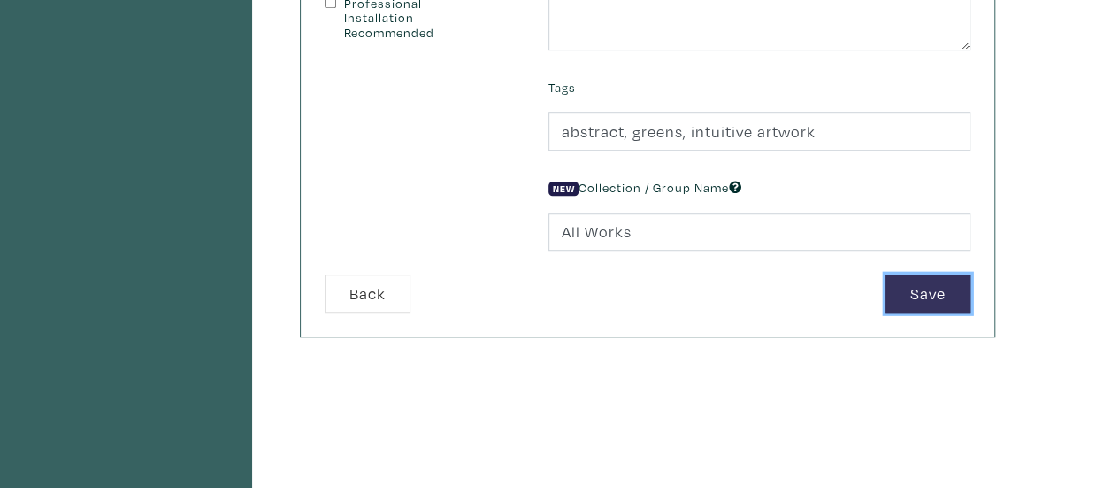
click at [933, 286] on button "Save" at bounding box center [928, 293] width 85 height 38
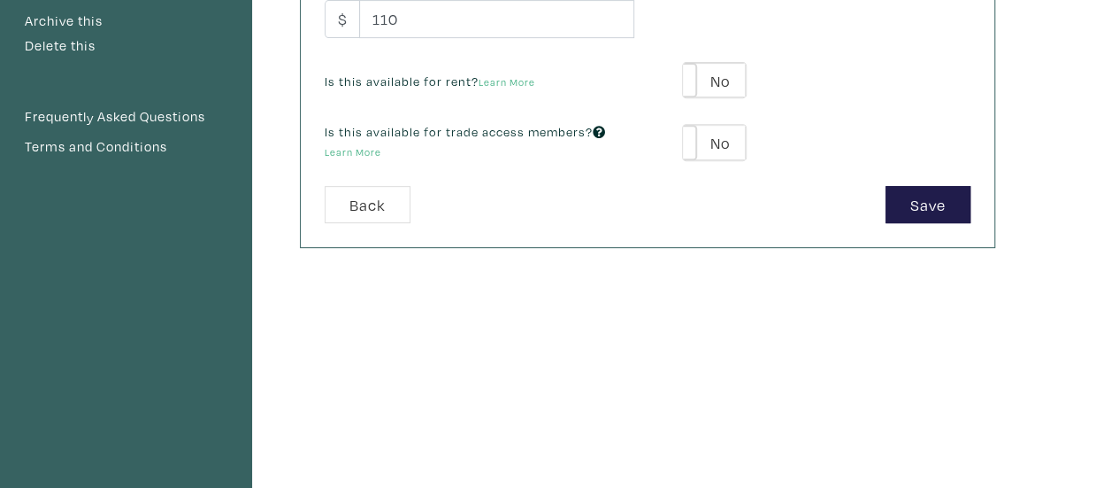
scroll to position [354, 0]
click at [931, 201] on button "Save" at bounding box center [928, 204] width 85 height 38
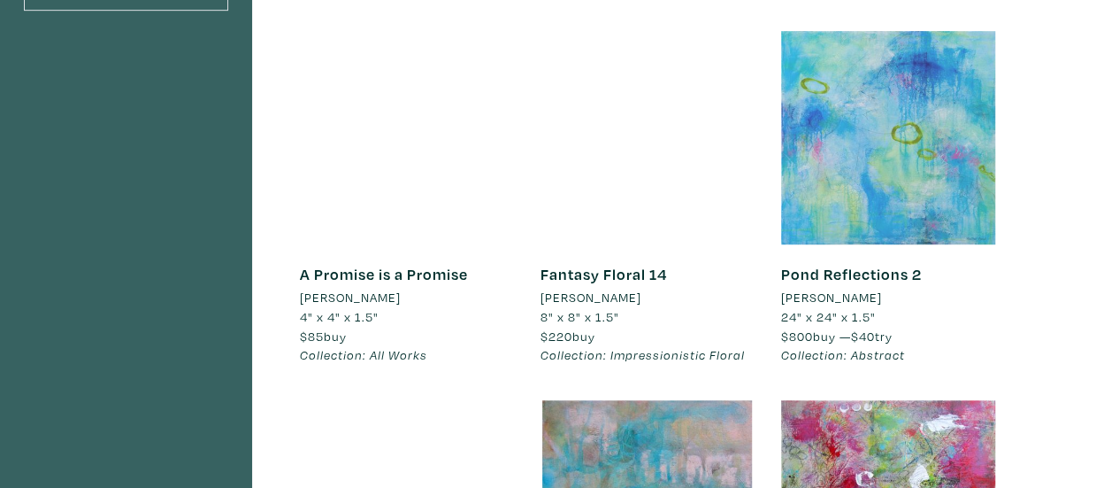
scroll to position [531, 0]
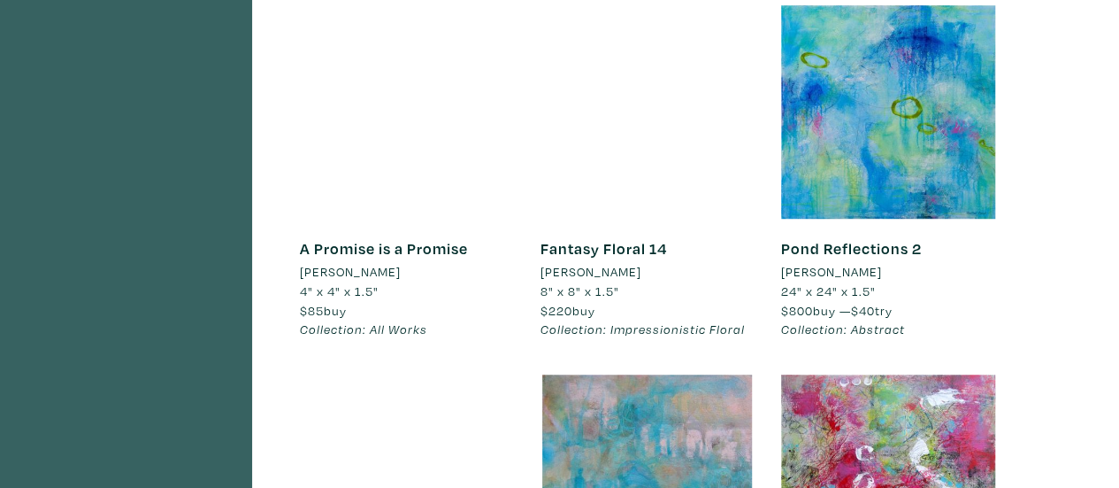
click at [381, 256] on link "A Promise is a Promise" at bounding box center [384, 248] width 168 height 20
click at [593, 253] on link "Fantasy Floral 14" at bounding box center [604, 248] width 127 height 20
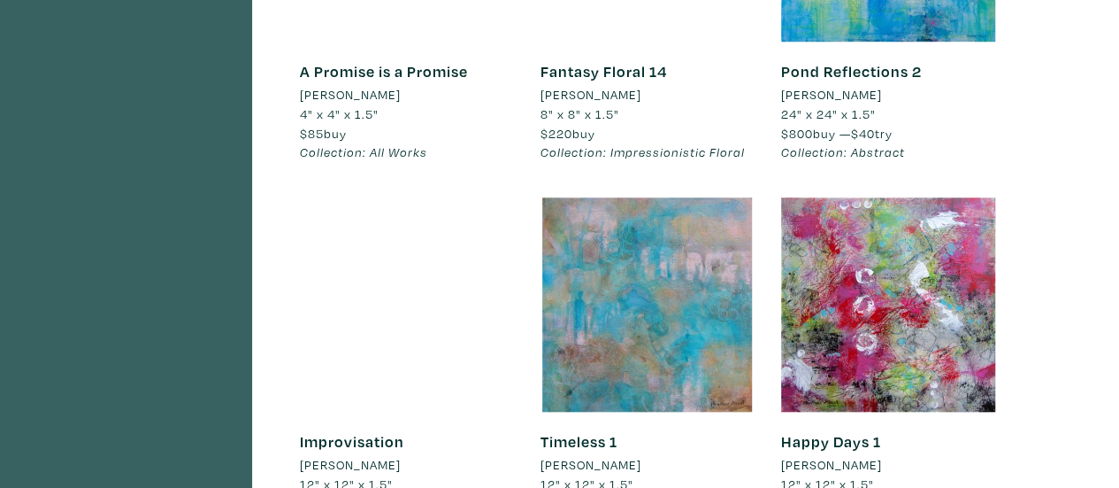
scroll to position [796, 0]
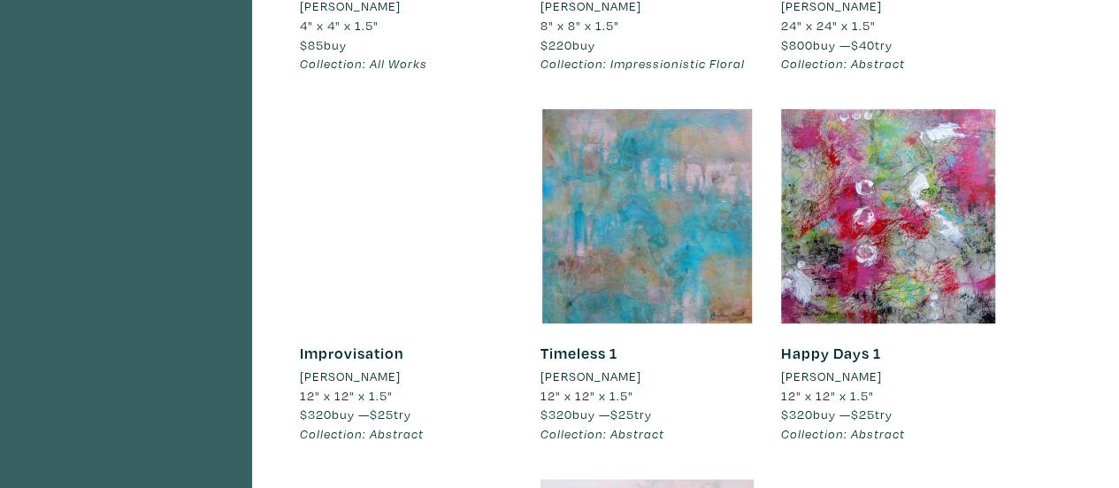
click at [352, 351] on link "Improvisation" at bounding box center [352, 352] width 104 height 20
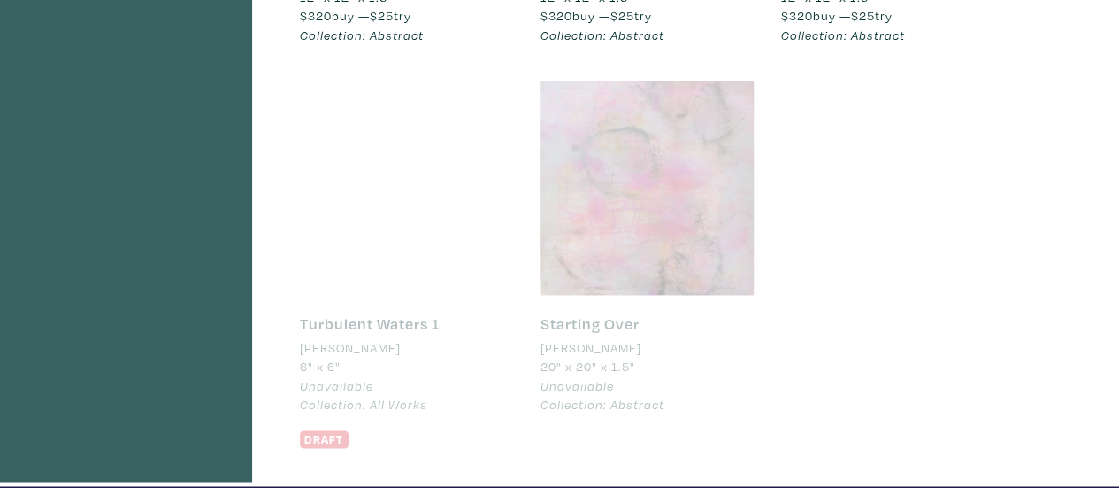
scroll to position [1239, 0]
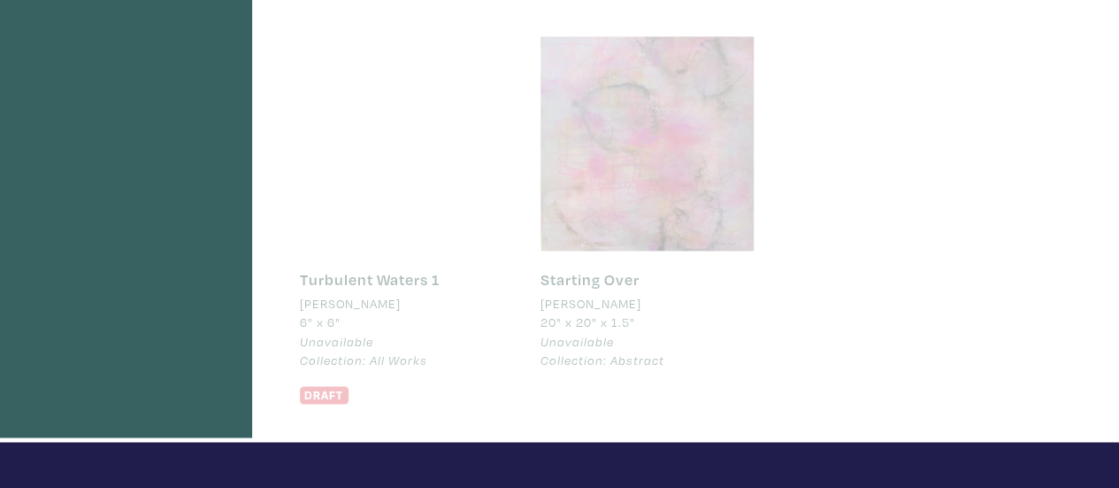
click at [365, 280] on link "Turbulent Waters 1" at bounding box center [370, 279] width 140 height 20
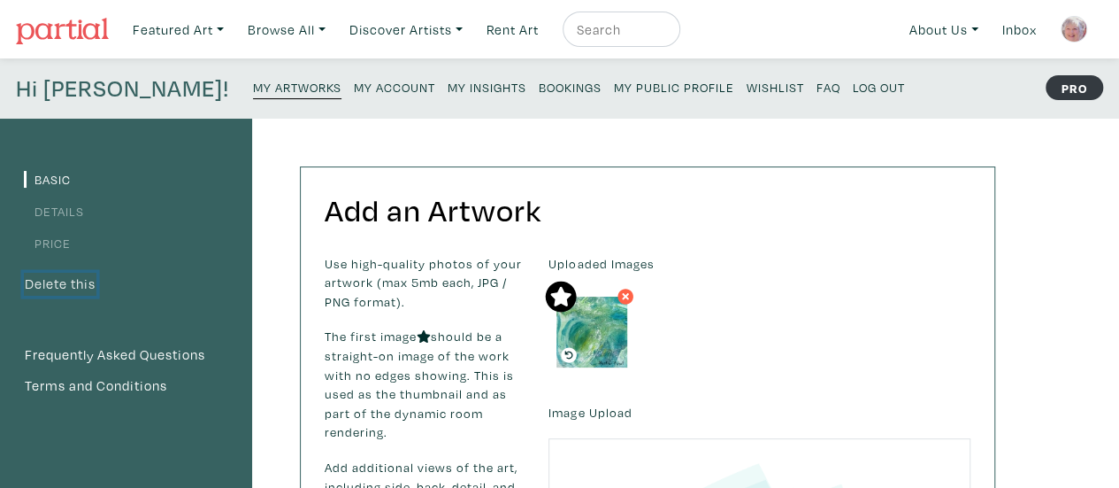
click at [87, 286] on button "Delete this" at bounding box center [60, 284] width 73 height 23
click at [175, 26] on link "Featured Art" at bounding box center [178, 30] width 107 height 36
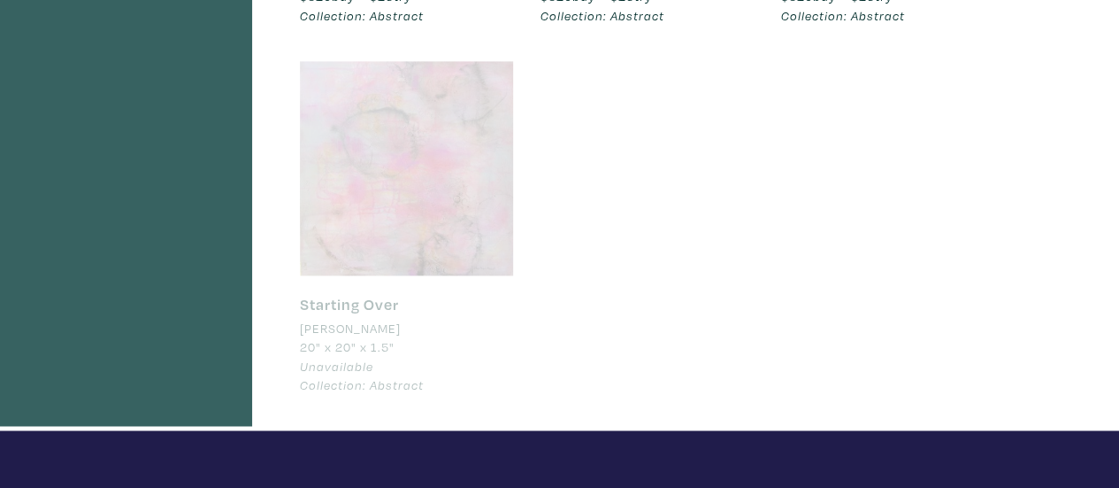
scroll to position [1239, 0]
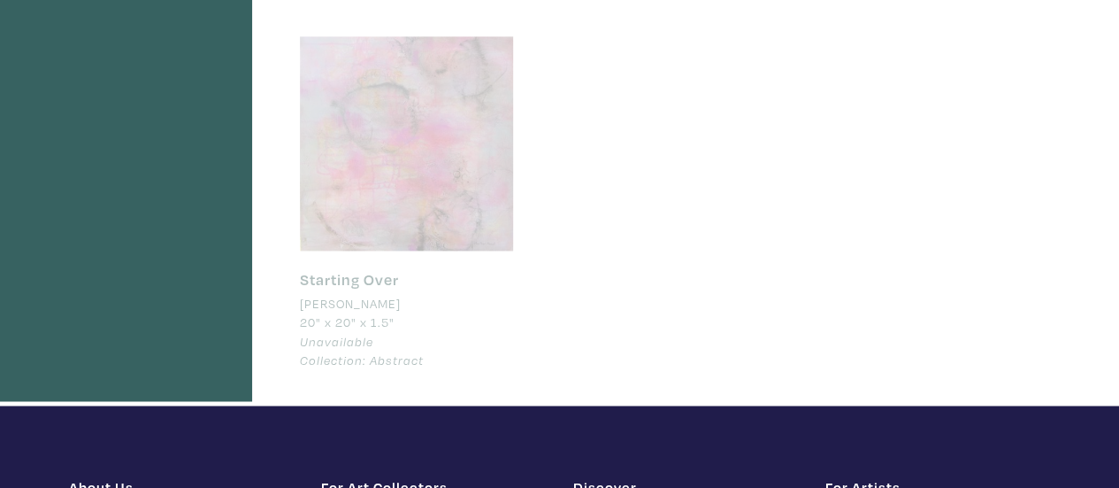
click at [383, 279] on link "Starting Over" at bounding box center [349, 279] width 99 height 20
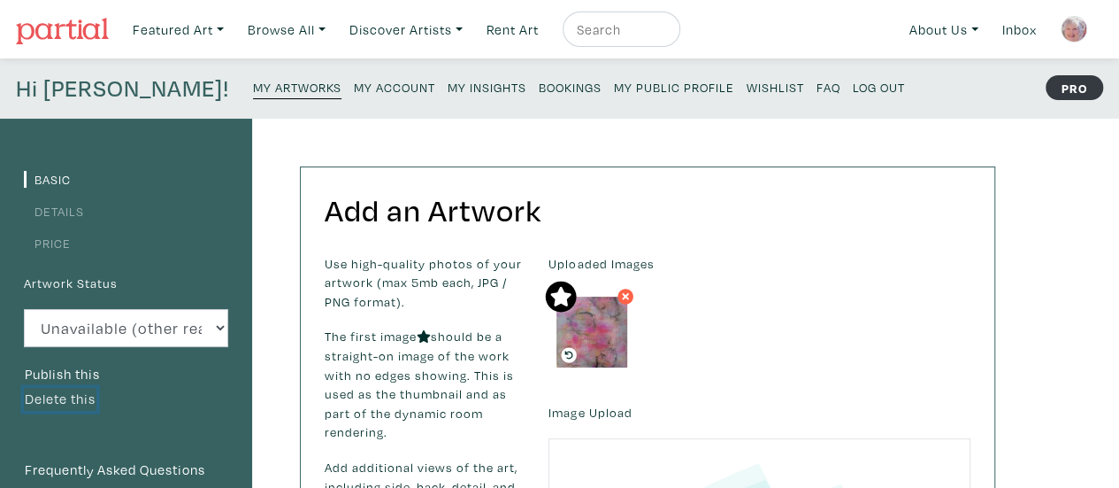
click at [85, 399] on button "Delete this" at bounding box center [60, 399] width 73 height 23
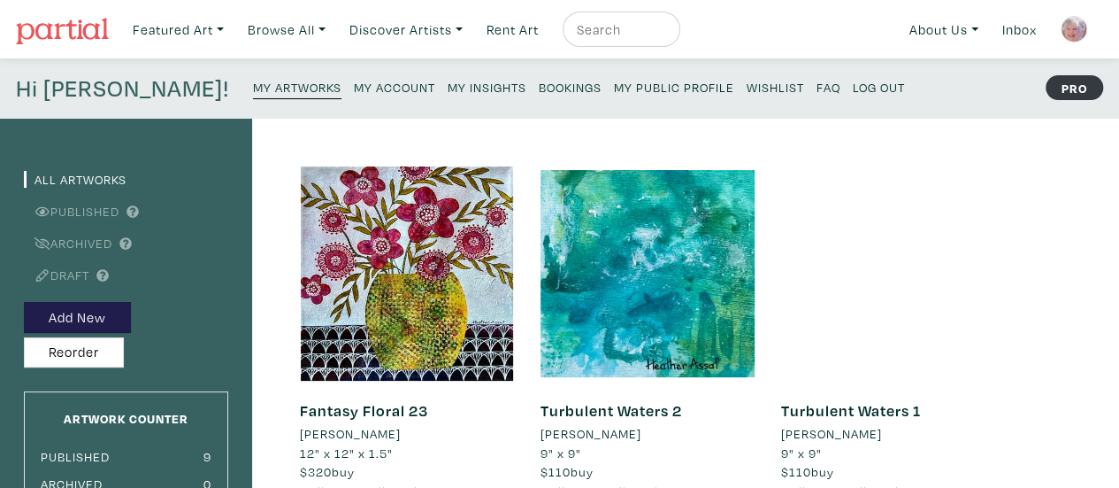
click at [614, 90] on small "My Public Profile" at bounding box center [674, 87] width 120 height 17
click at [971, 29] on link "About Us" at bounding box center [944, 30] width 85 height 36
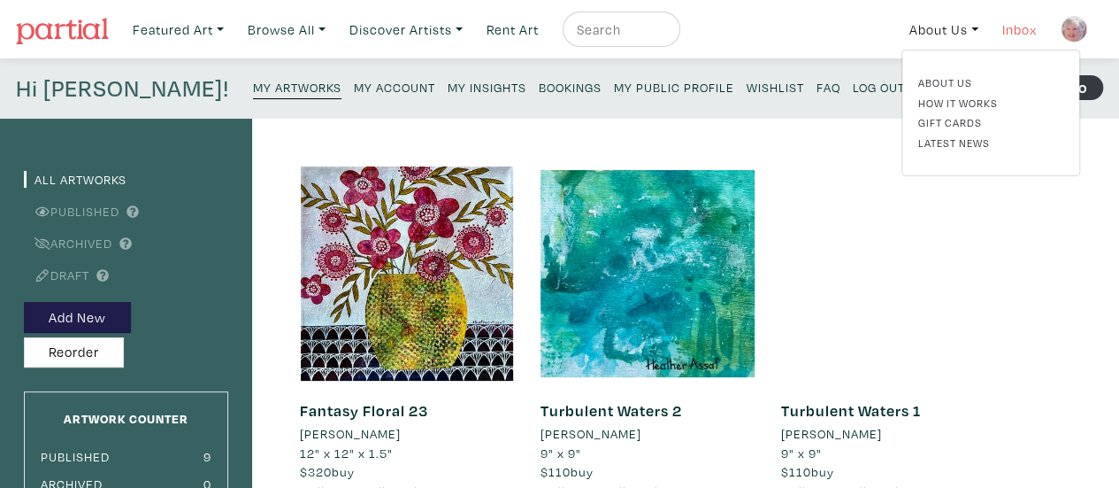
click at [1021, 32] on link "Inbox" at bounding box center [1019, 30] width 50 height 36
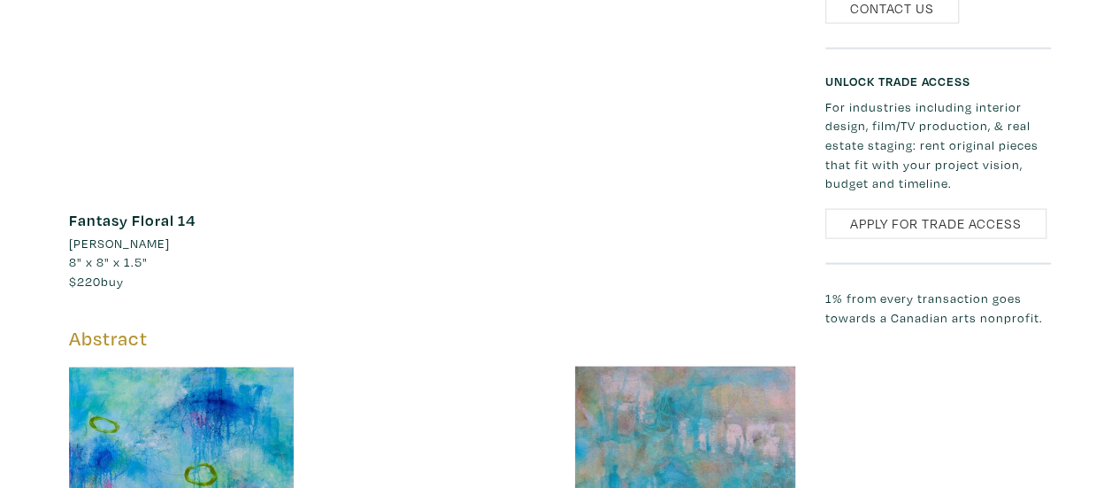
scroll to position [1504, 0]
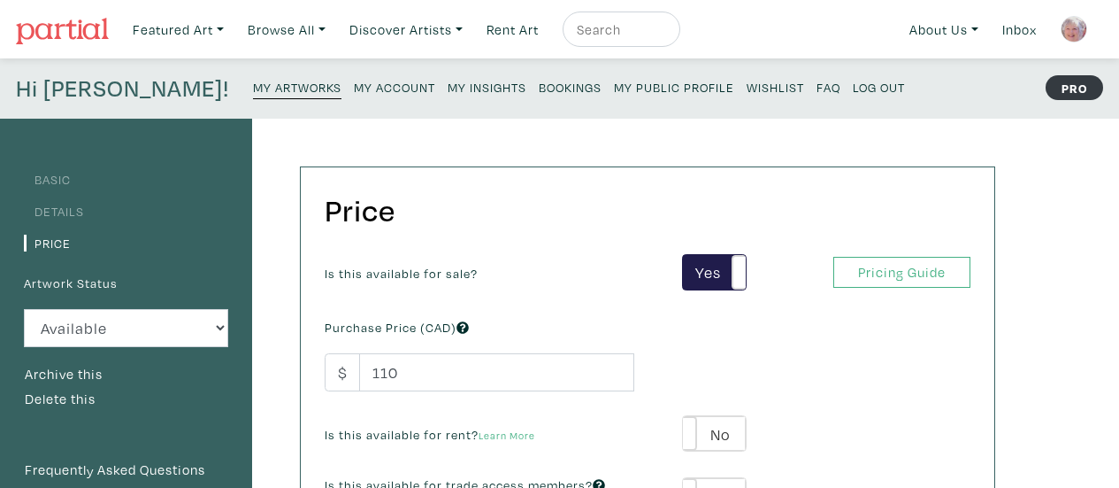
scroll to position [354, 0]
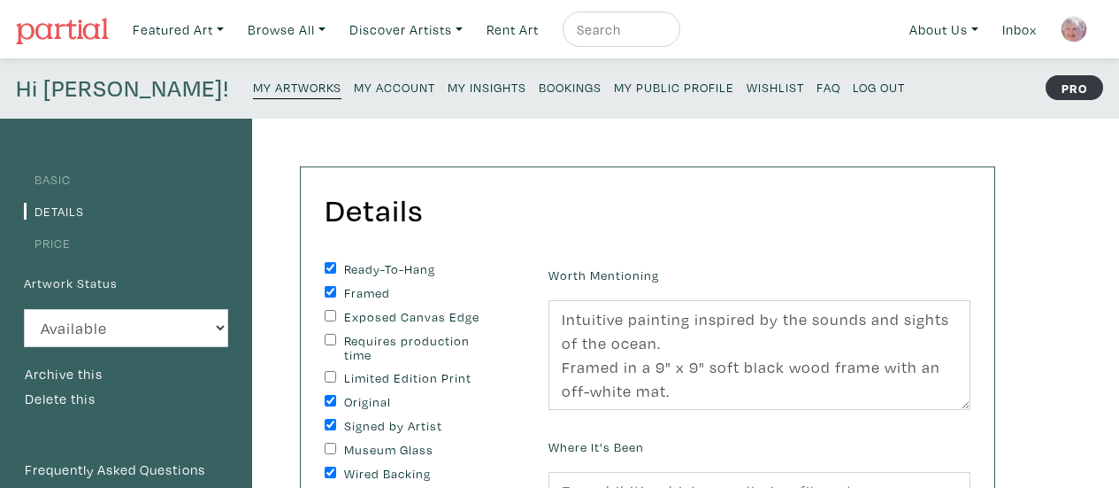
scroll to position [531, 0]
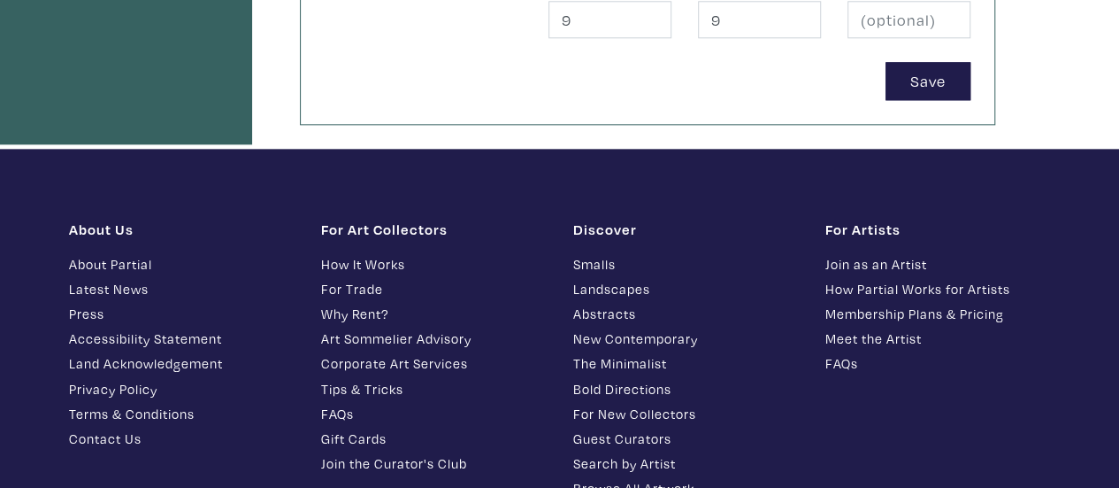
scroll to position [1062, 0]
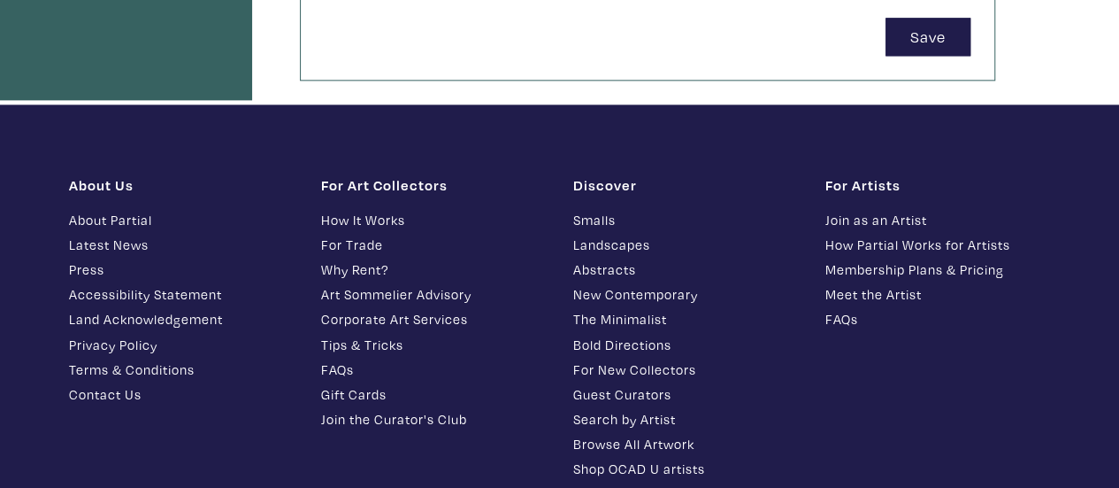
click at [111, 390] on link "Contact Us" at bounding box center [182, 394] width 226 height 20
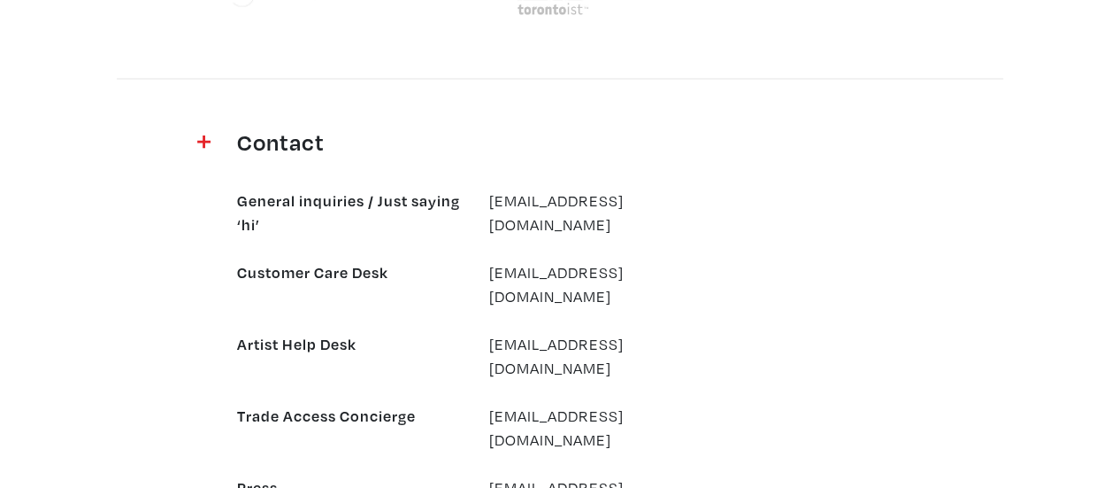
scroll to position [1709, 0]
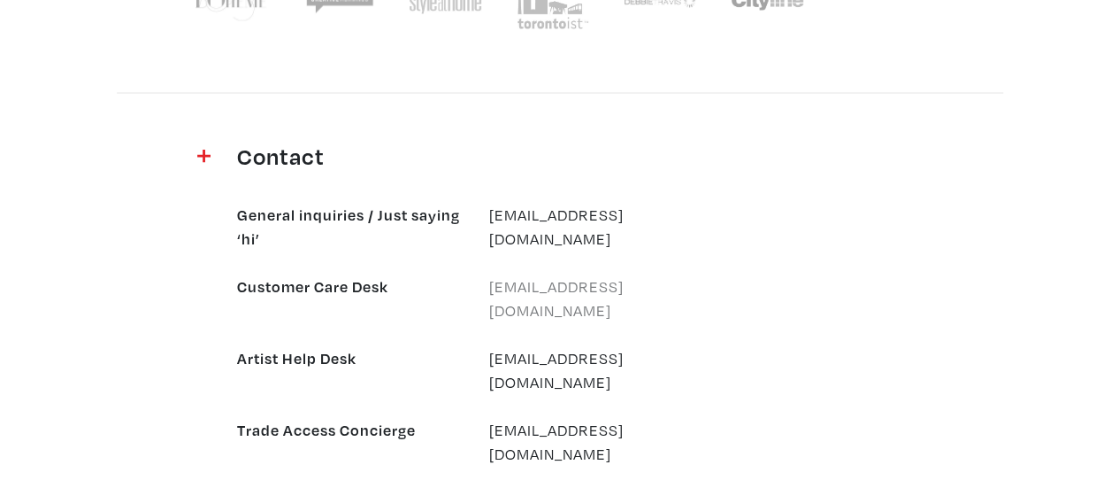
click at [592, 284] on link "customercare@partial.gallery" at bounding box center [556, 298] width 134 height 44
click at [552, 348] on link "support@partial.gallery" at bounding box center [556, 370] width 134 height 44
click at [549, 348] on link "support@partial.gallery" at bounding box center [556, 370] width 134 height 44
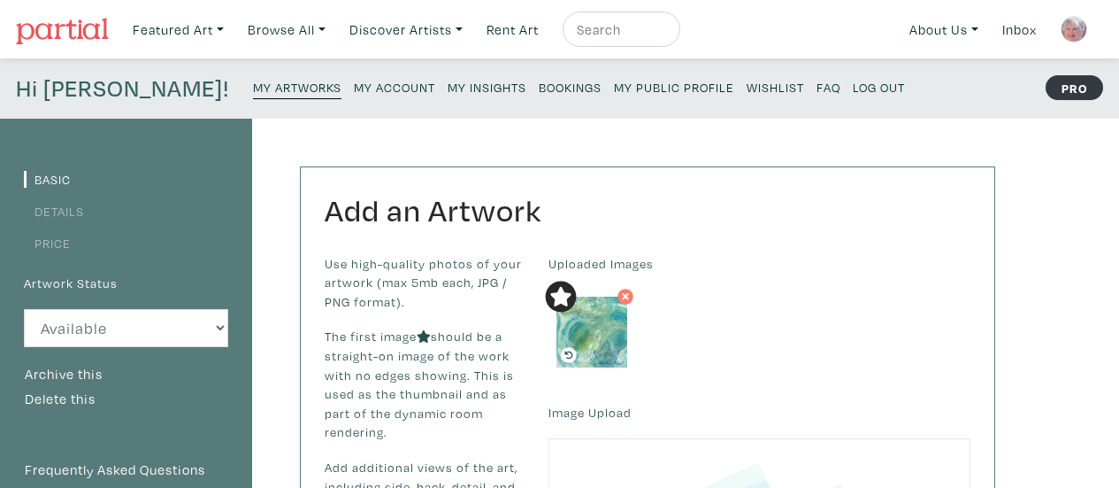
scroll to position [1062, 0]
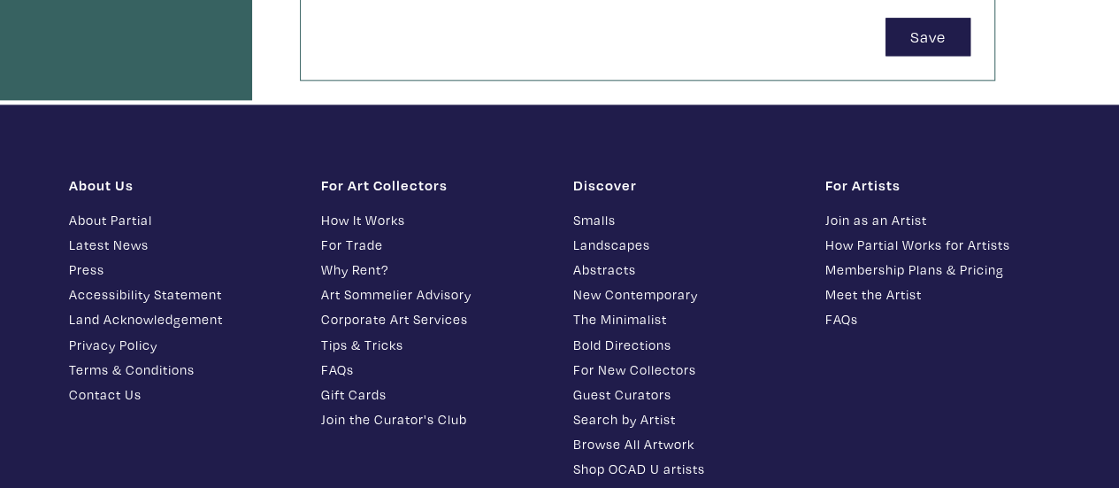
click at [607, 217] on link "Smalls" at bounding box center [686, 220] width 226 height 20
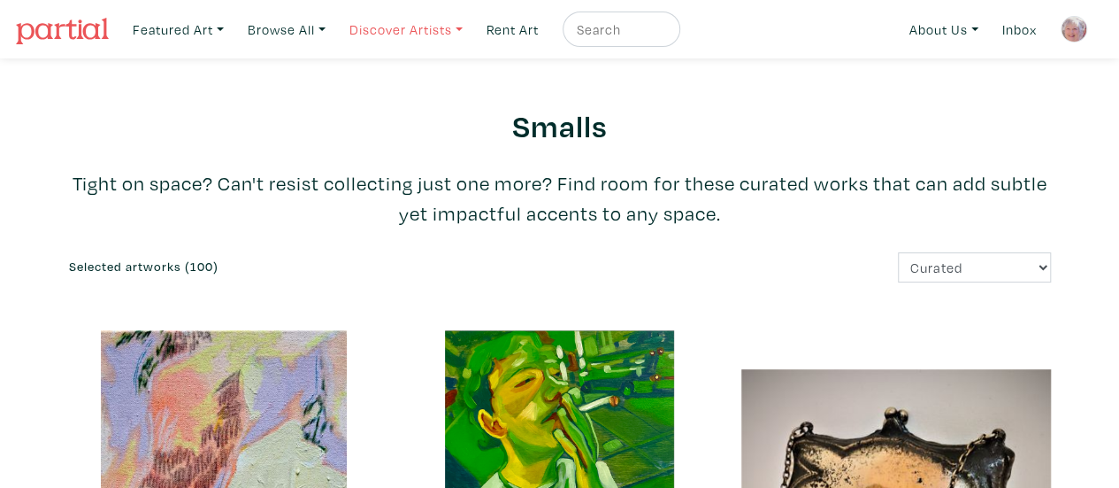
click at [471, 29] on link "Discover Artists" at bounding box center [406, 30] width 129 height 36
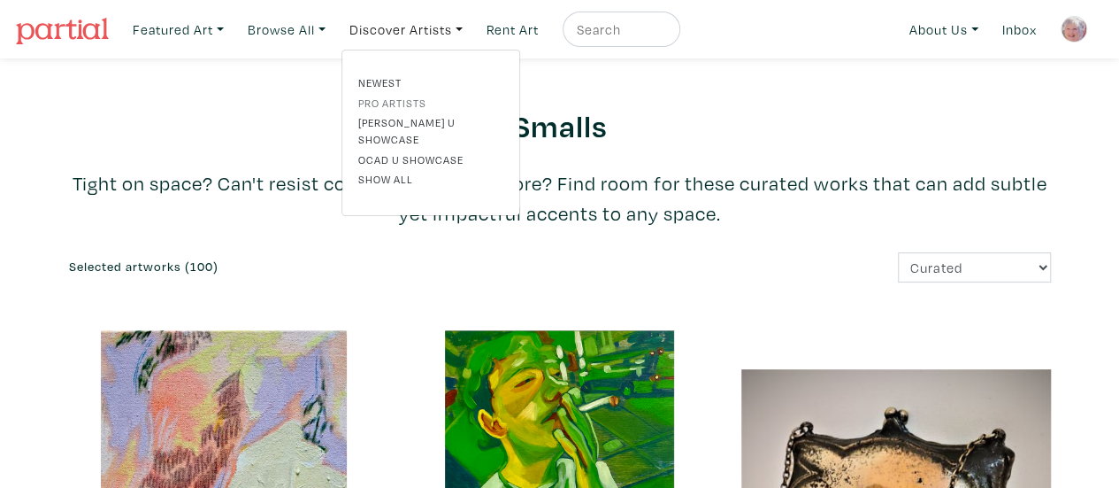
click at [428, 102] on link "Pro artists" at bounding box center [430, 103] width 145 height 16
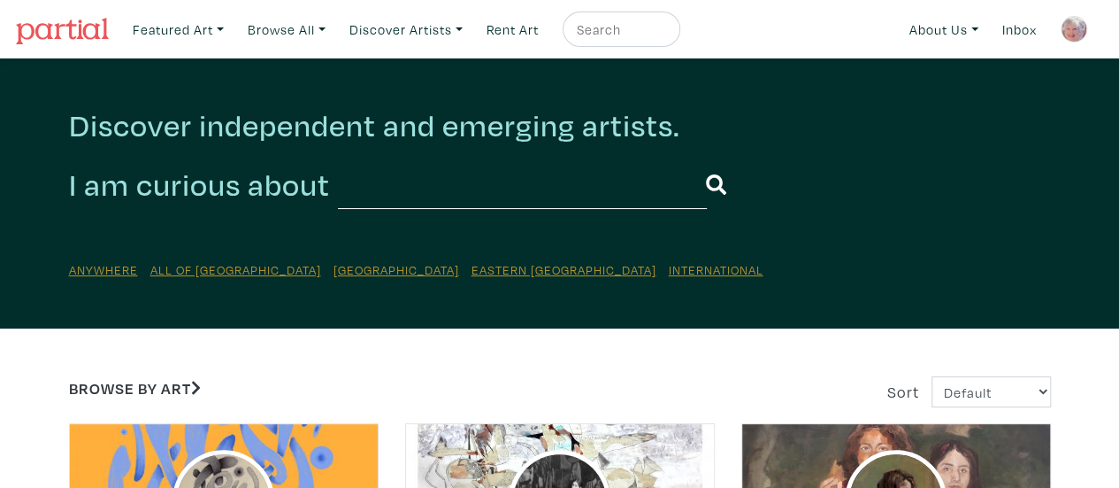
click at [395, 196] on input "text" at bounding box center [522, 184] width 369 height 49
type input "[PERSON_NAME]"
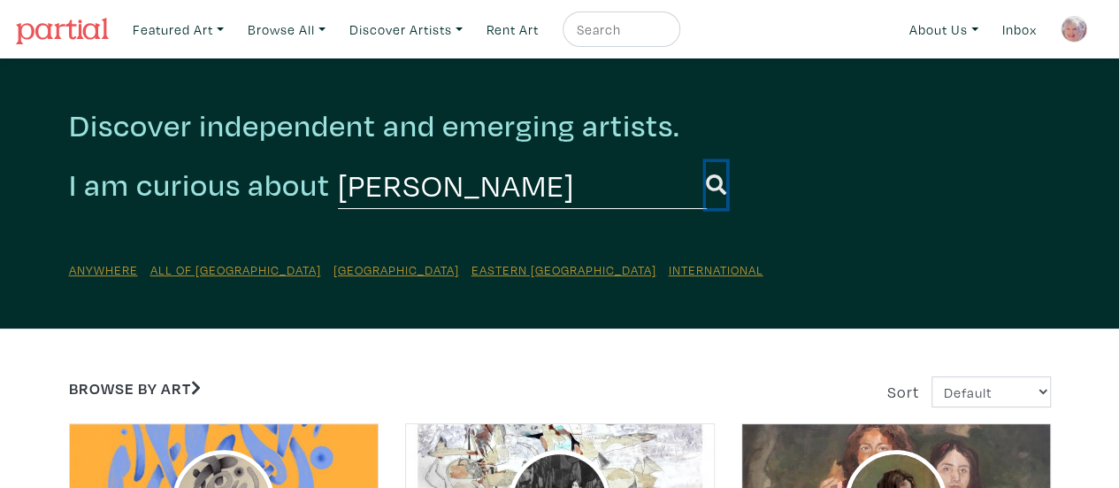
click at [706, 183] on icon "submit" at bounding box center [716, 184] width 20 height 20
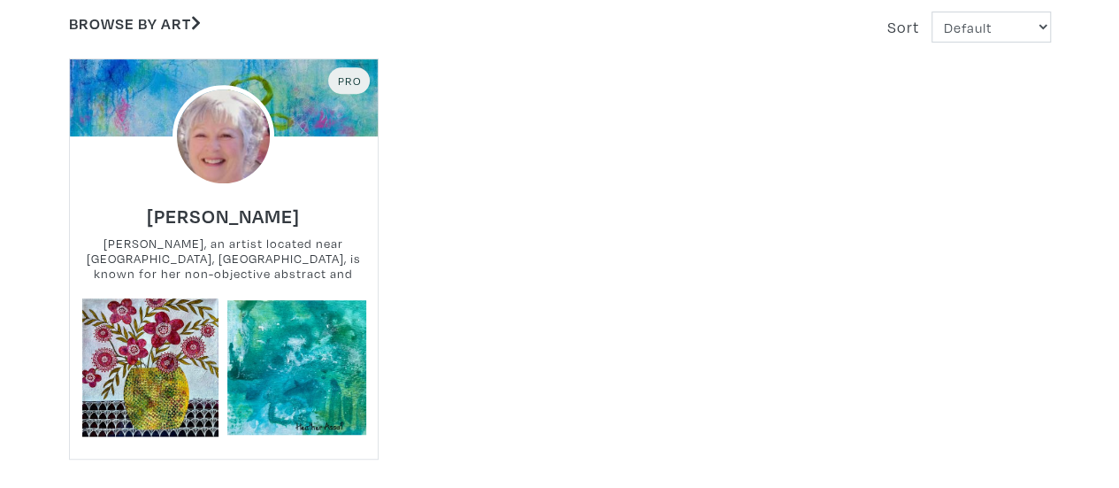
scroll to position [265, 0]
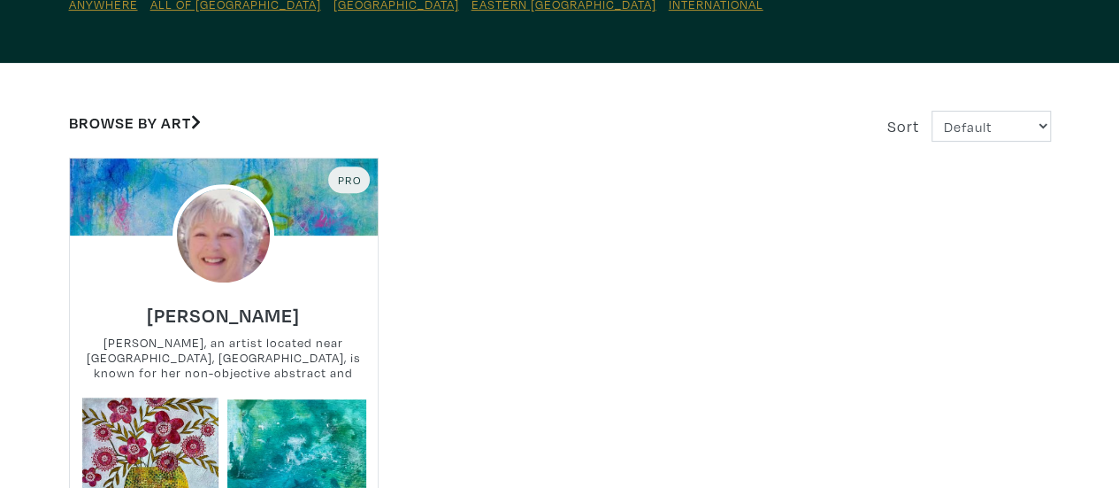
click at [198, 119] on icon at bounding box center [196, 122] width 10 height 16
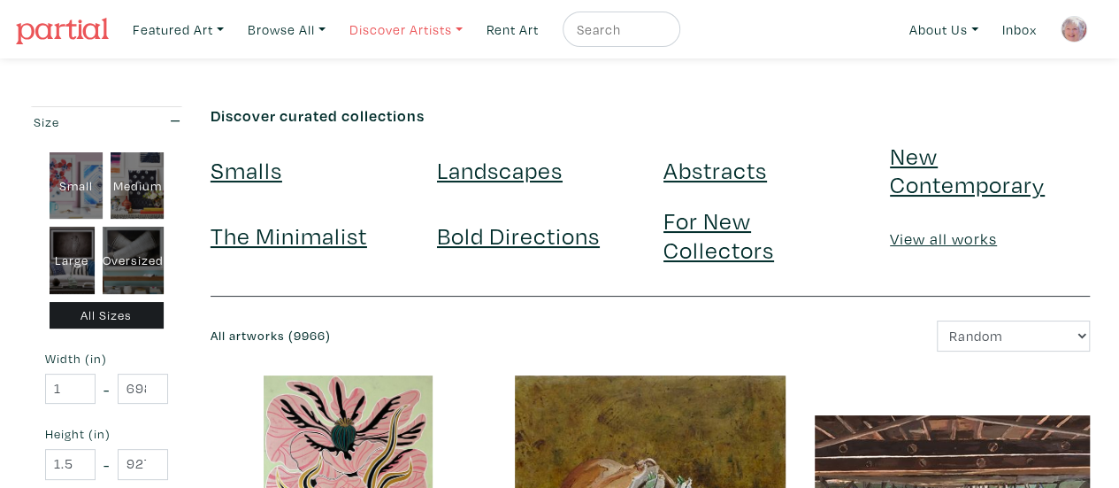
click at [471, 30] on link "Discover Artists" at bounding box center [406, 30] width 129 height 36
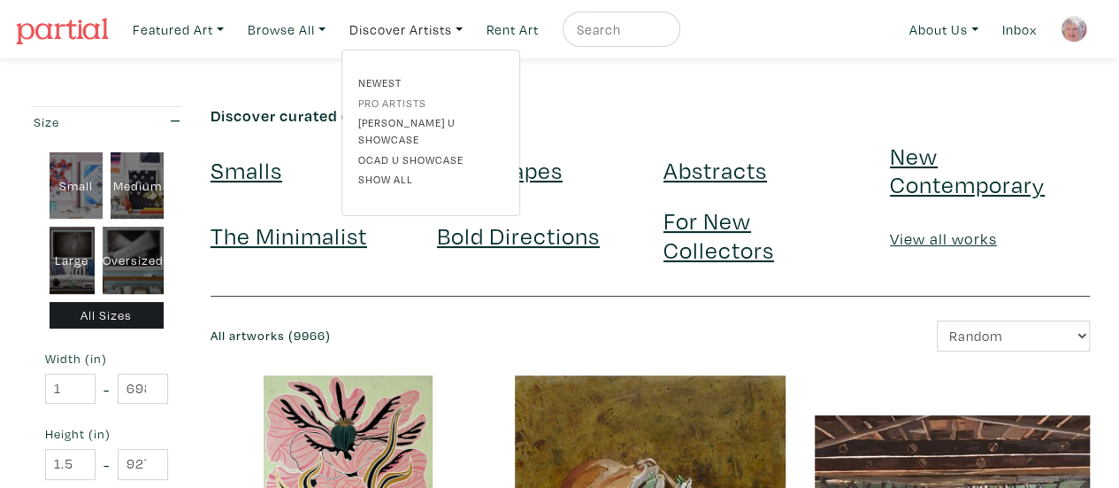
click at [421, 104] on link "Pro artists" at bounding box center [430, 103] width 145 height 16
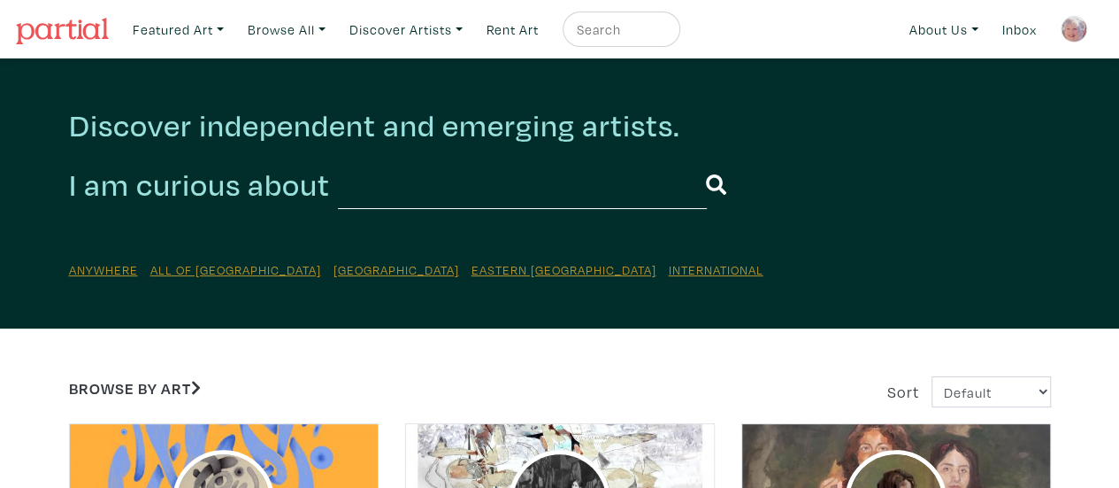
click at [373, 194] on input "text" at bounding box center [522, 184] width 369 height 49
type input "[PERSON_NAME]"
click at [706, 162] on button "submit" at bounding box center [716, 185] width 20 height 46
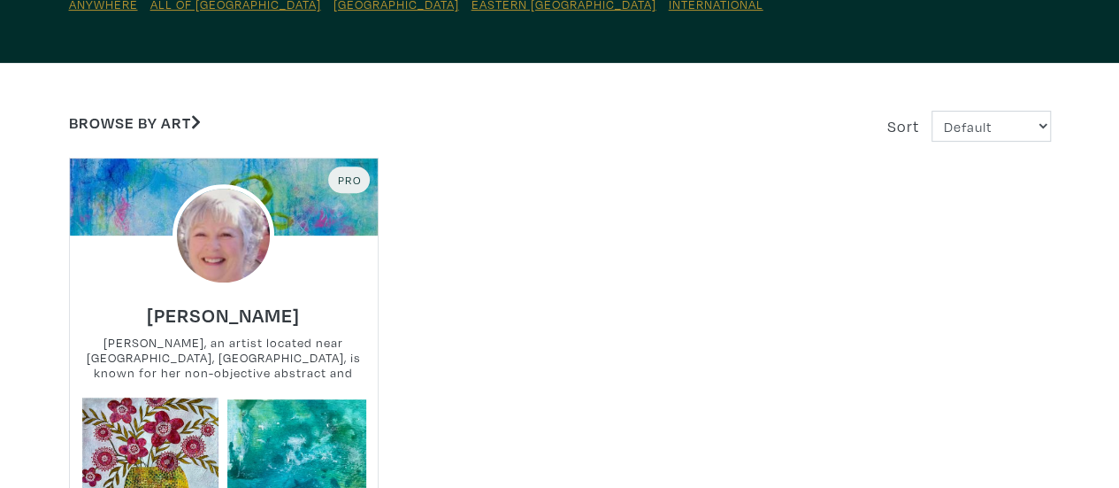
scroll to position [177, 0]
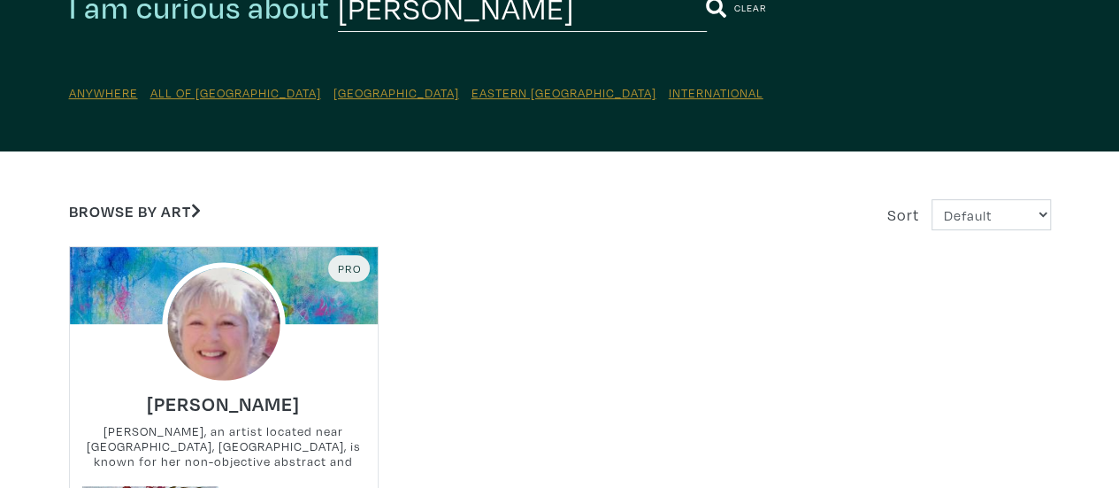
click at [221, 303] on img at bounding box center [223, 323] width 123 height 123
